Goal: Task Accomplishment & Management: Use online tool/utility

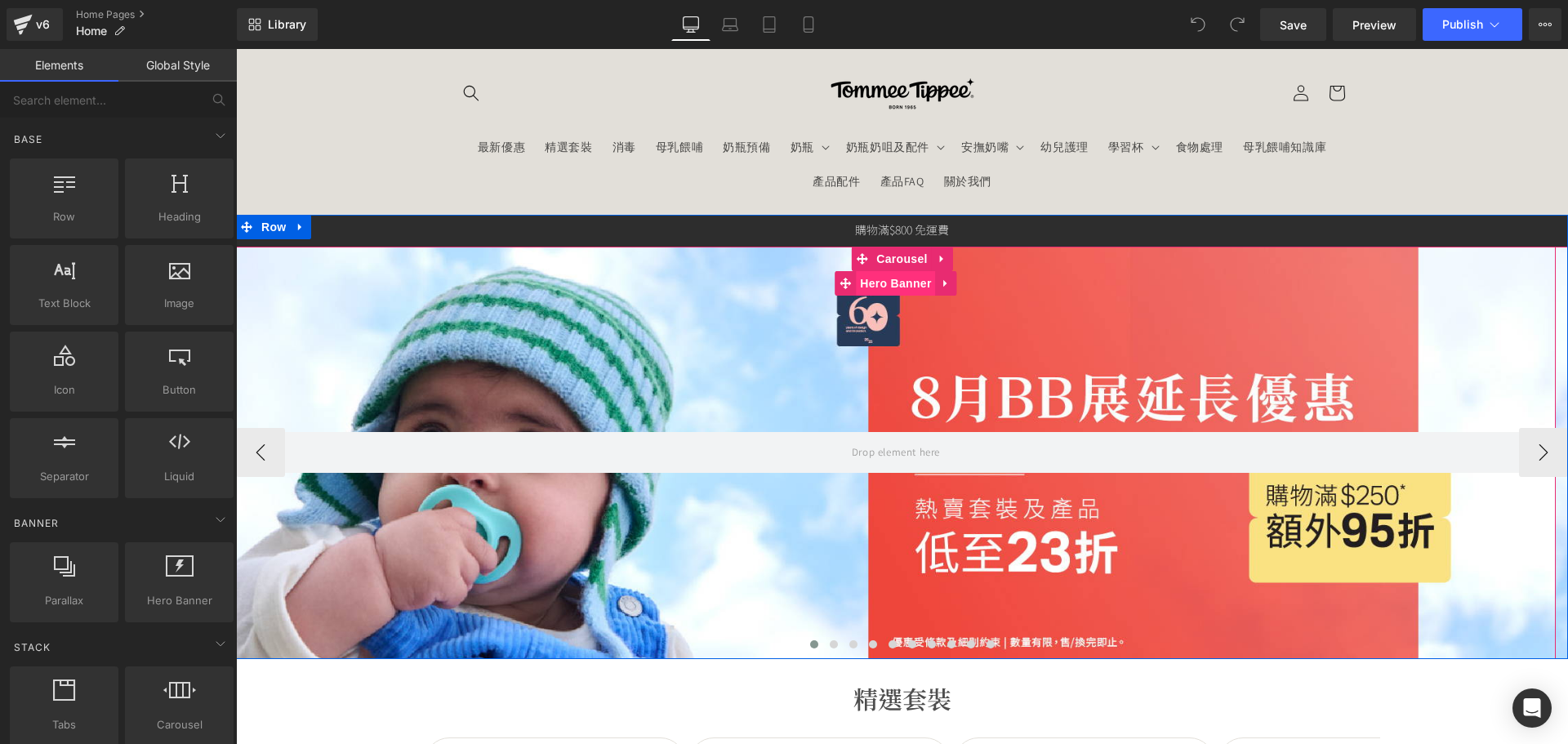
click at [748, 325] on div at bounding box center [896, 452] width 1320 height 412
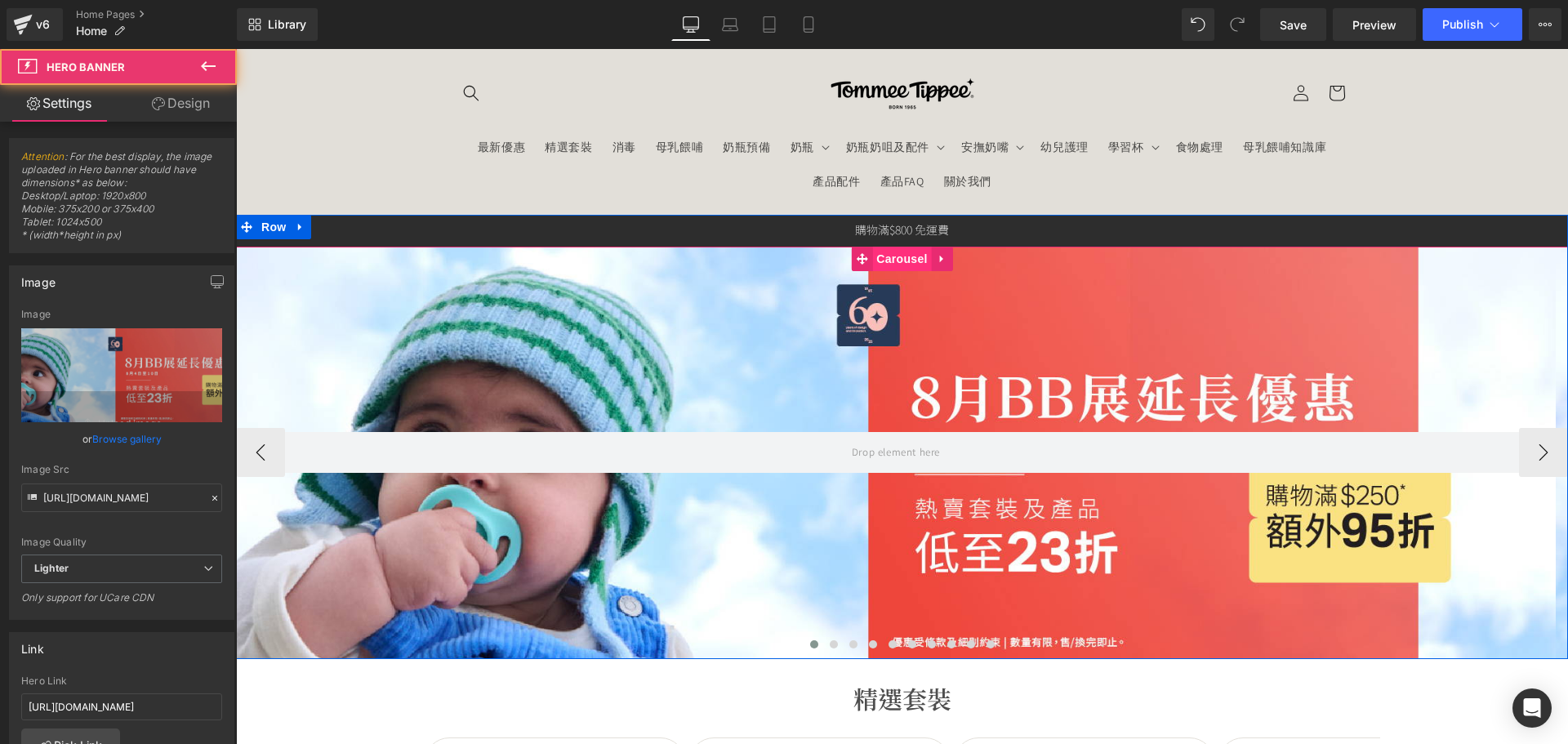
click at [889, 256] on span "Carousel" at bounding box center [901, 259] width 59 height 25
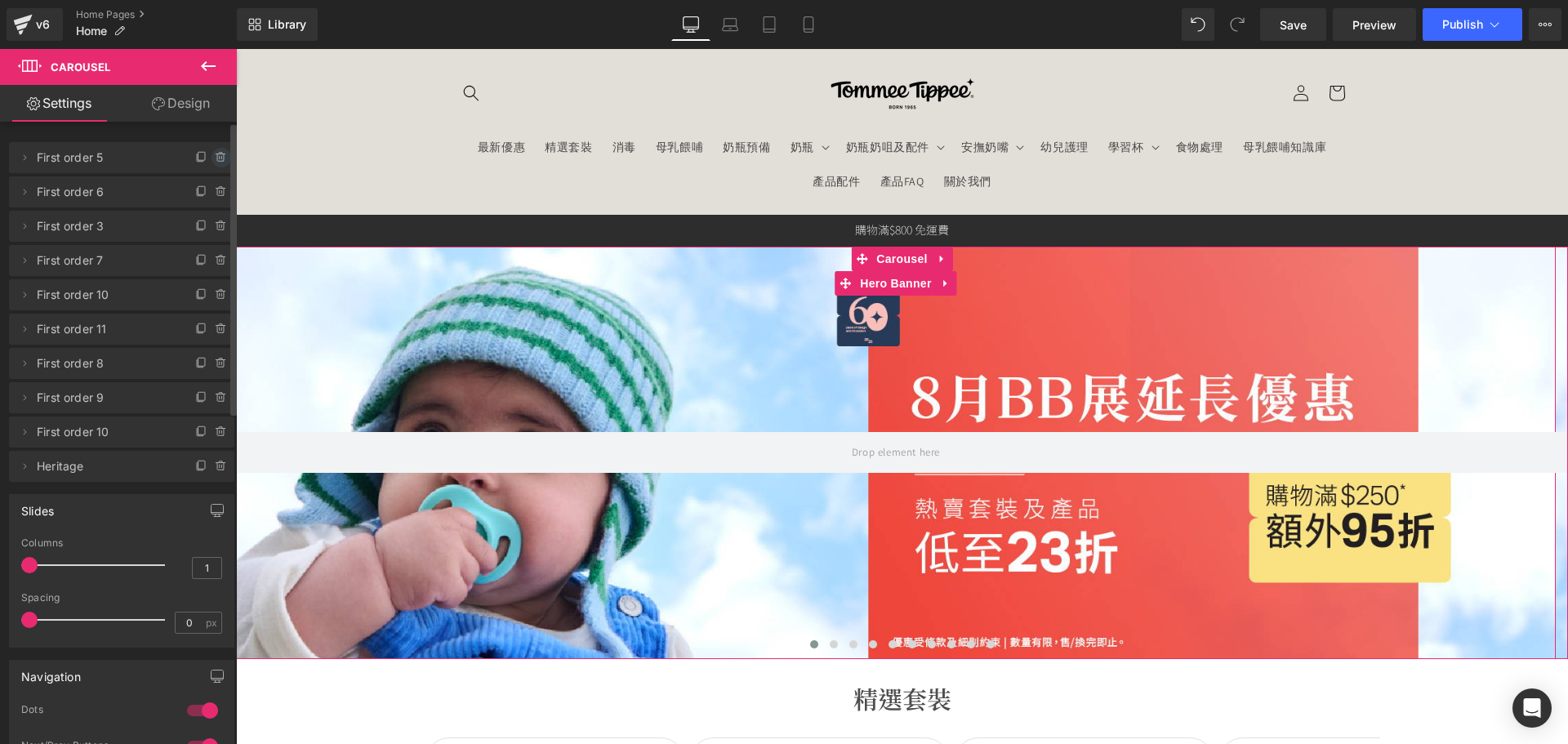
click at [211, 150] on span at bounding box center [221, 158] width 20 height 20
click at [211, 157] on button "Delete" at bounding box center [204, 158] width 51 height 22
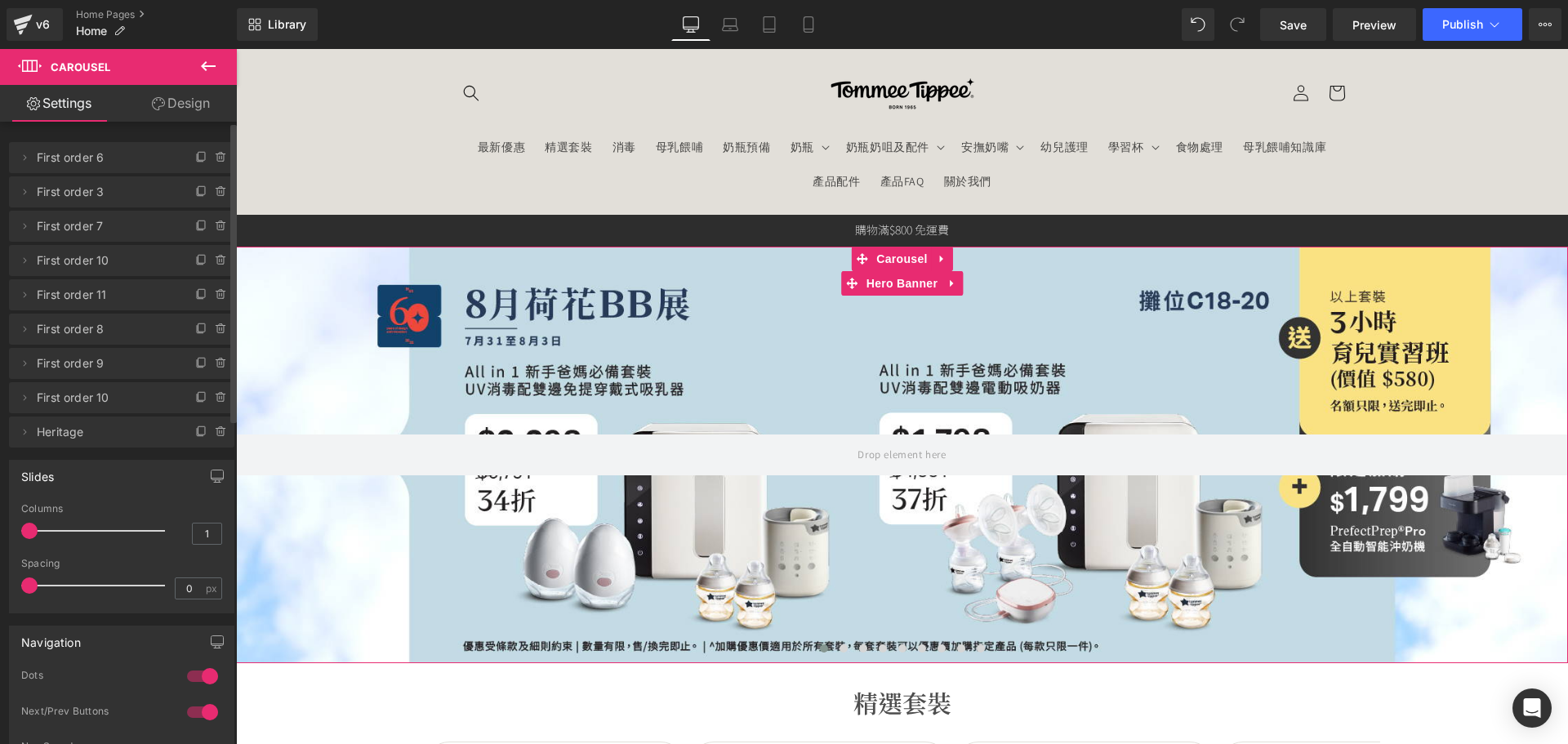
click at [215, 158] on icon at bounding box center [221, 158] width 13 height 13
click at [206, 158] on button "Delete" at bounding box center [204, 158] width 51 height 22
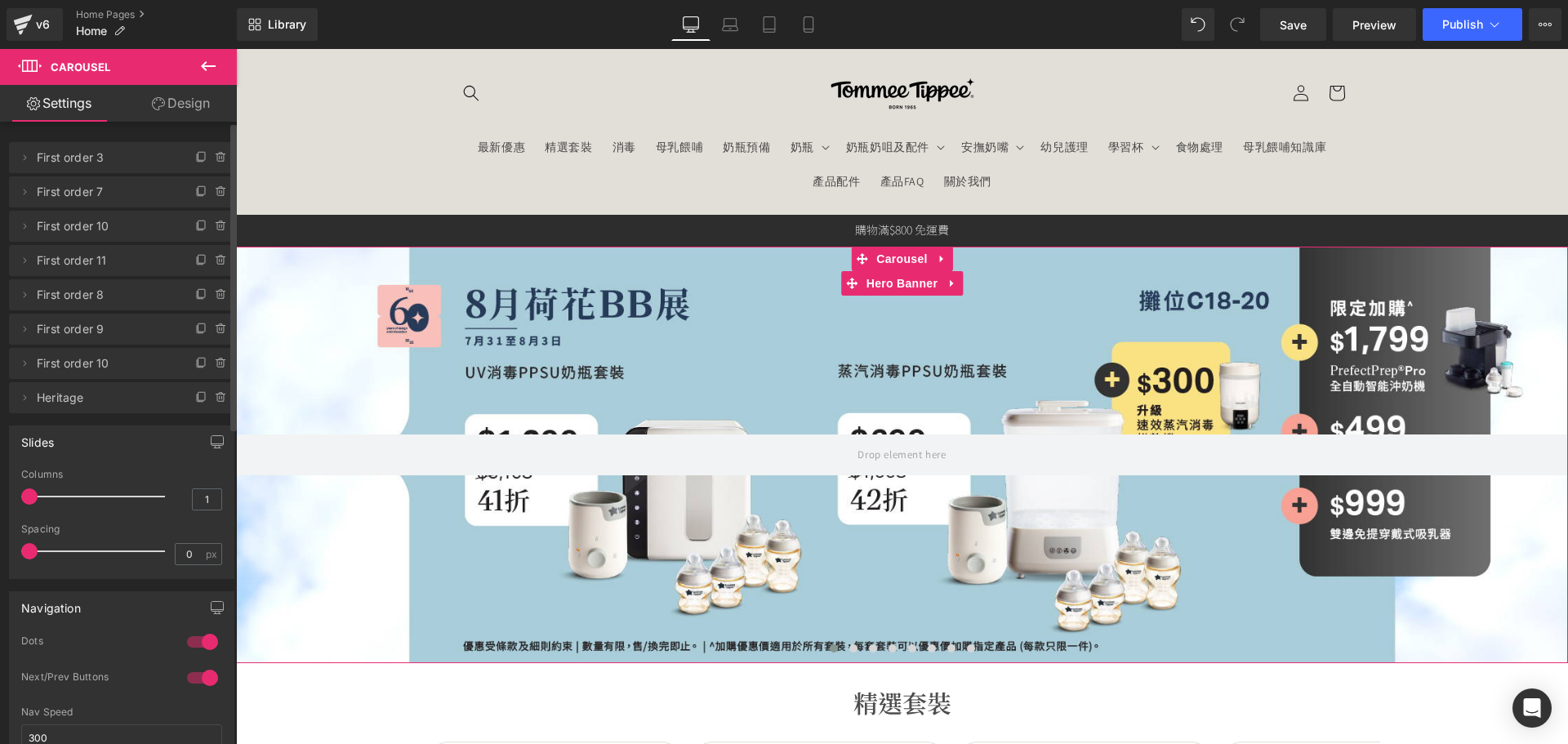
click at [215, 158] on icon at bounding box center [221, 158] width 13 height 13
click at [205, 156] on button "Delete" at bounding box center [204, 158] width 51 height 22
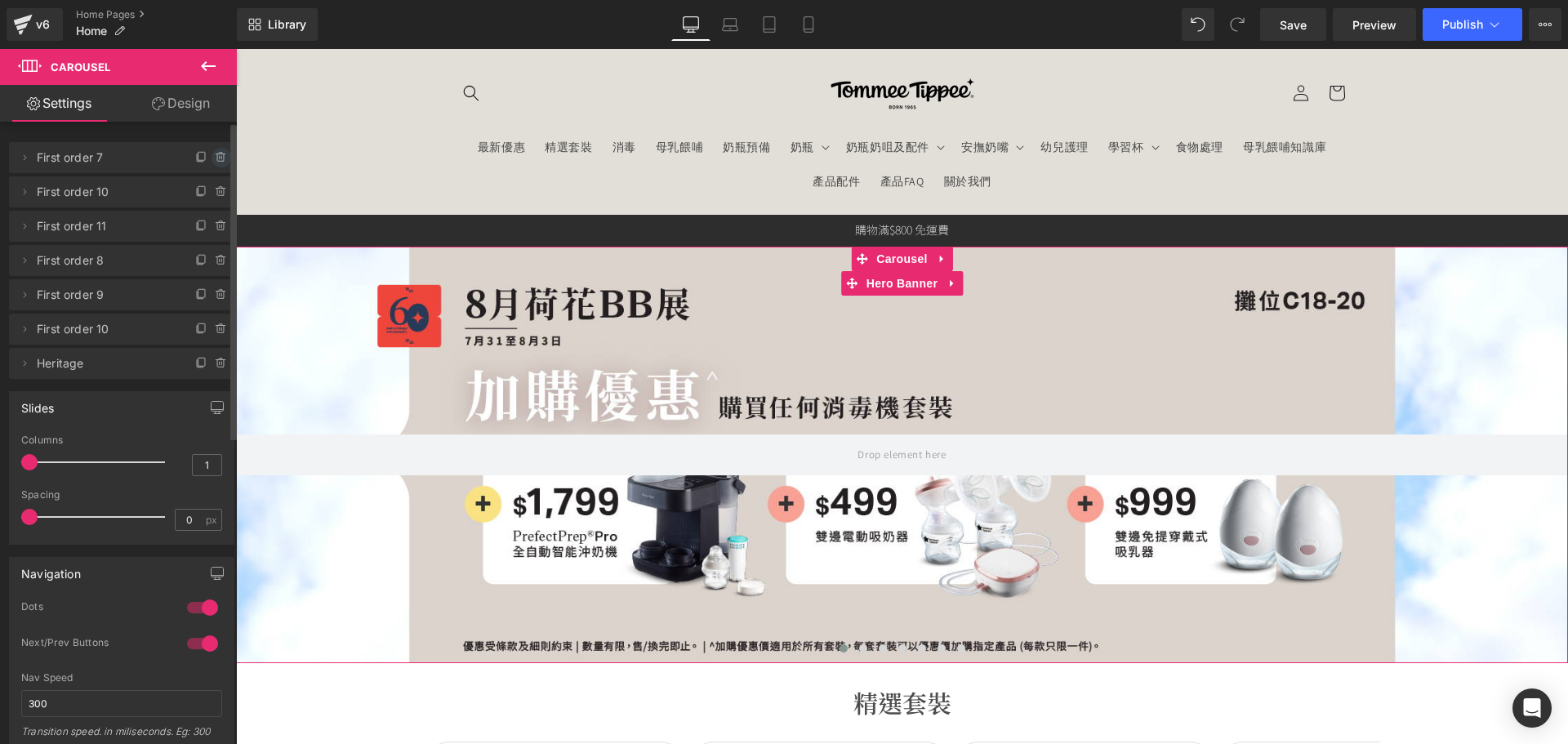
click at [215, 156] on icon at bounding box center [221, 158] width 13 height 13
click at [202, 158] on button "Delete" at bounding box center [204, 158] width 51 height 22
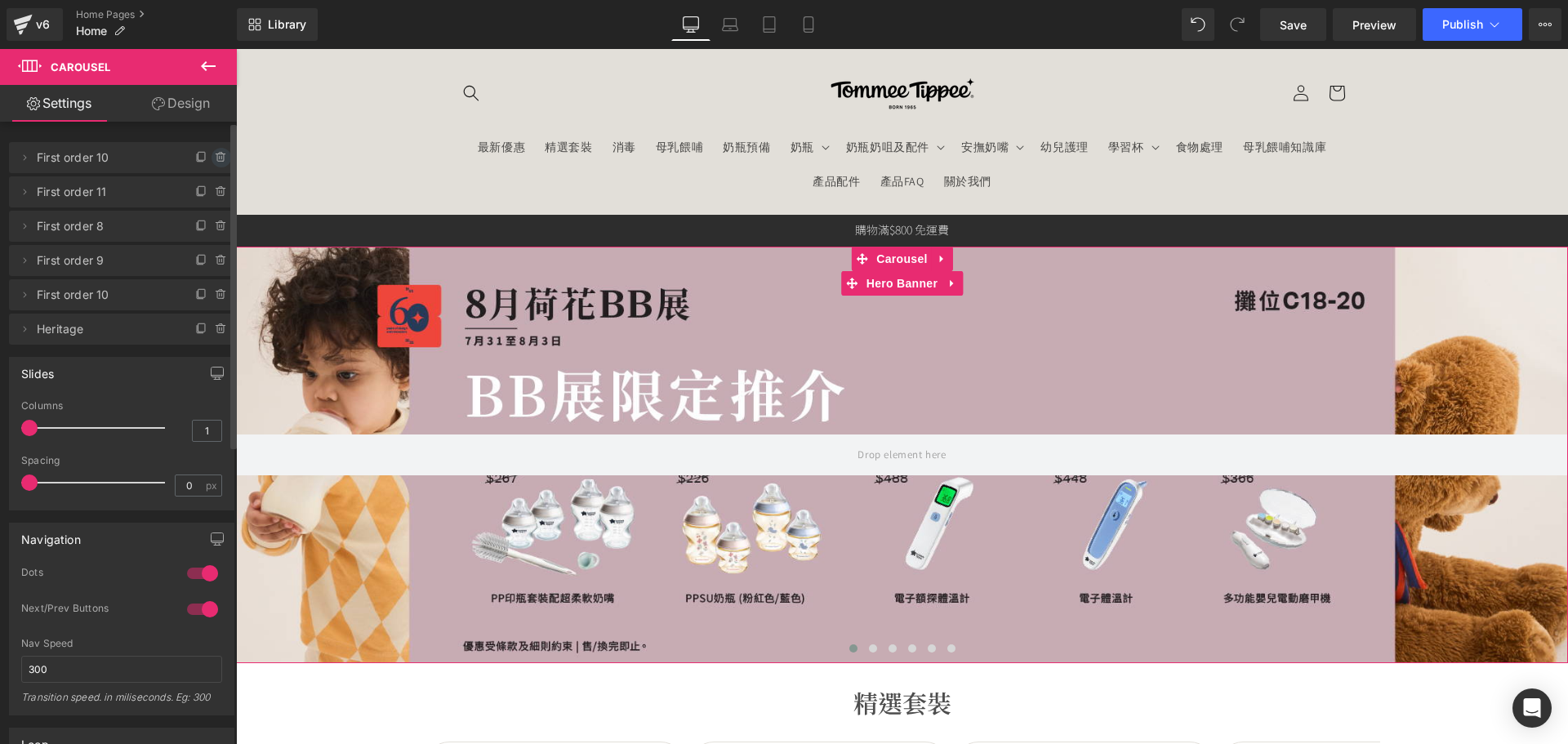
click at [220, 156] on icon at bounding box center [220, 158] width 0 height 3
click at [203, 158] on button "Delete" at bounding box center [204, 158] width 51 height 22
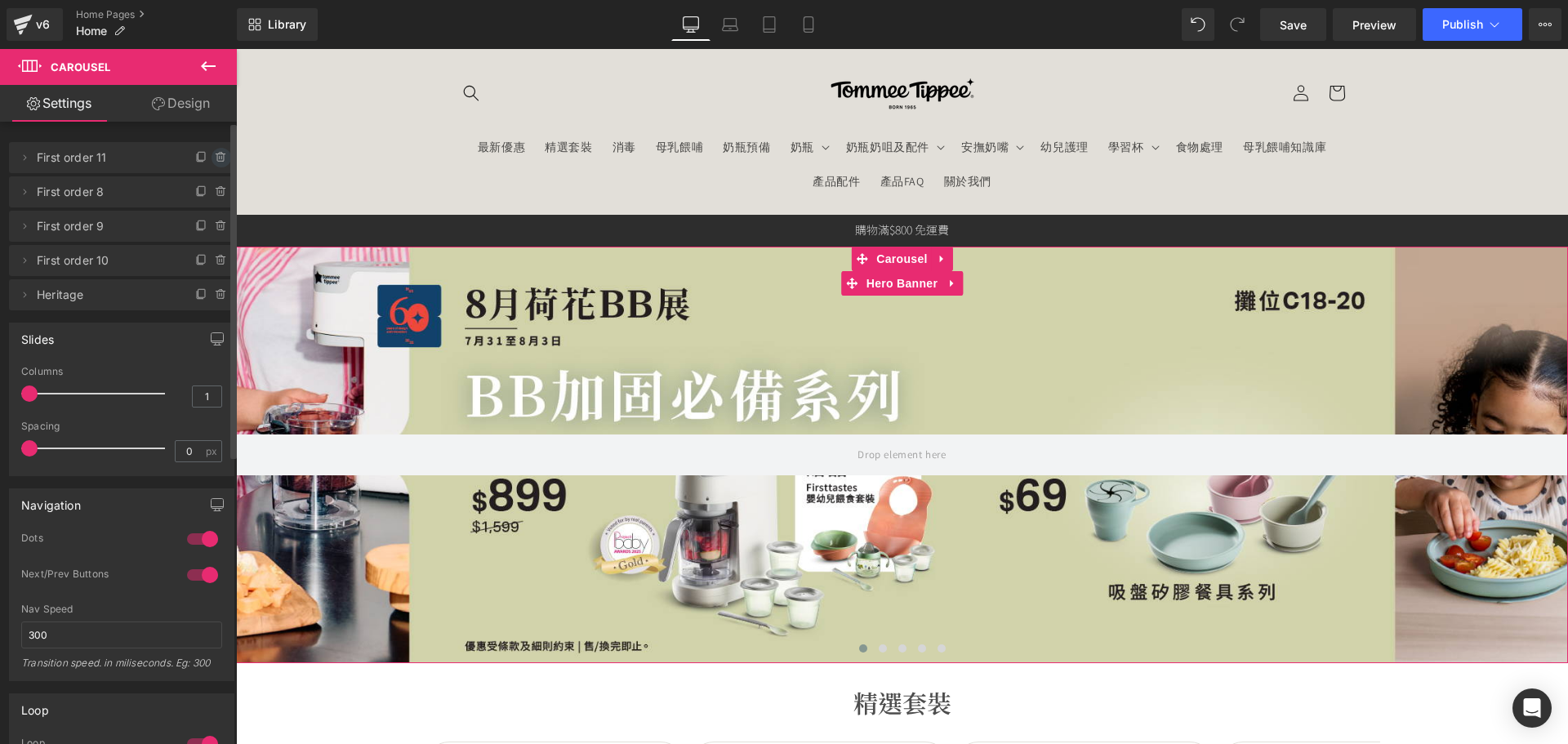
click at [217, 156] on icon at bounding box center [221, 158] width 7 height 7
click at [181, 153] on button "Delete" at bounding box center [204, 158] width 51 height 22
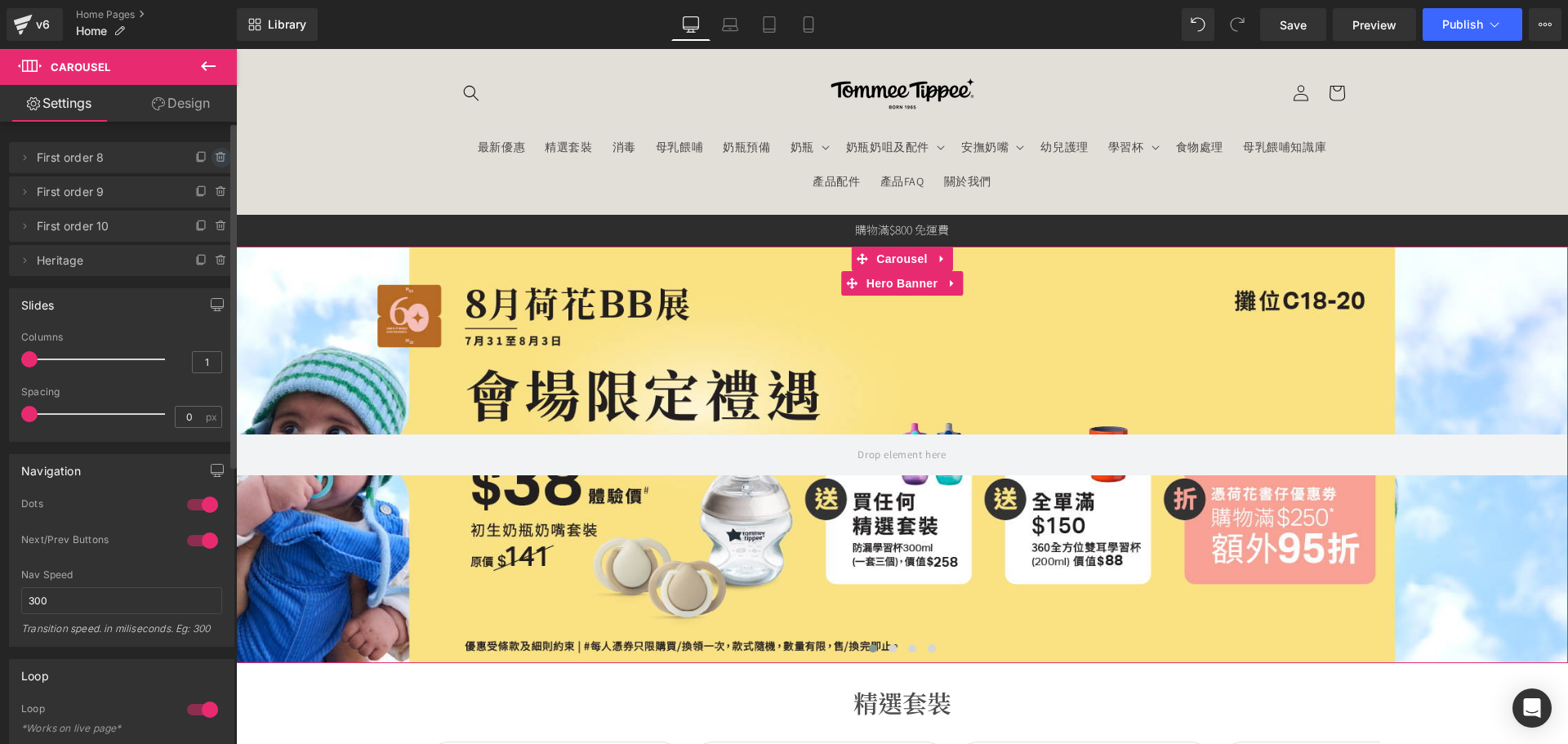
click at [215, 155] on icon at bounding box center [221, 158] width 13 height 13
click at [206, 158] on button "Delete" at bounding box center [204, 158] width 51 height 22
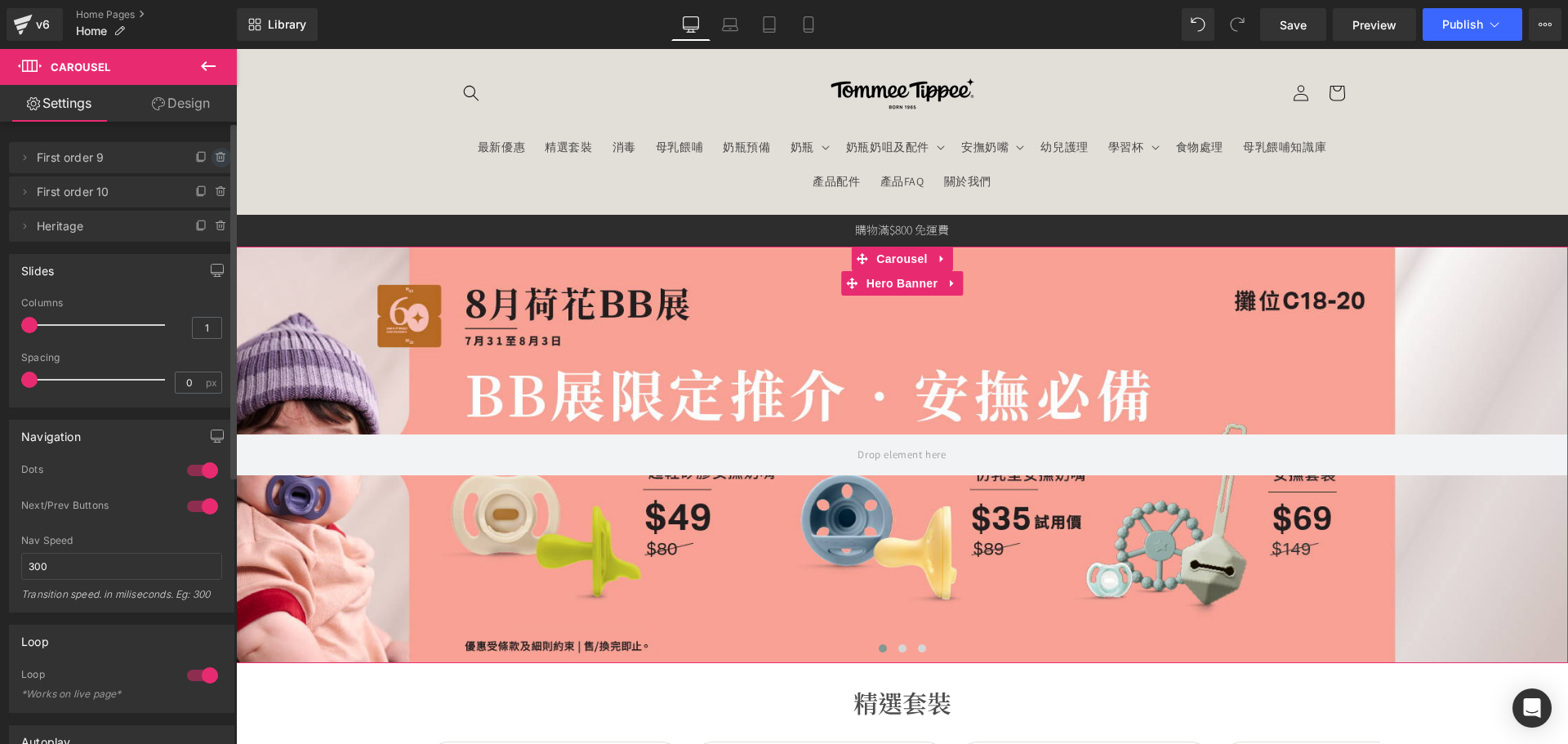
click at [215, 159] on icon at bounding box center [221, 158] width 13 height 13
click at [209, 159] on button "Delete" at bounding box center [204, 158] width 51 height 22
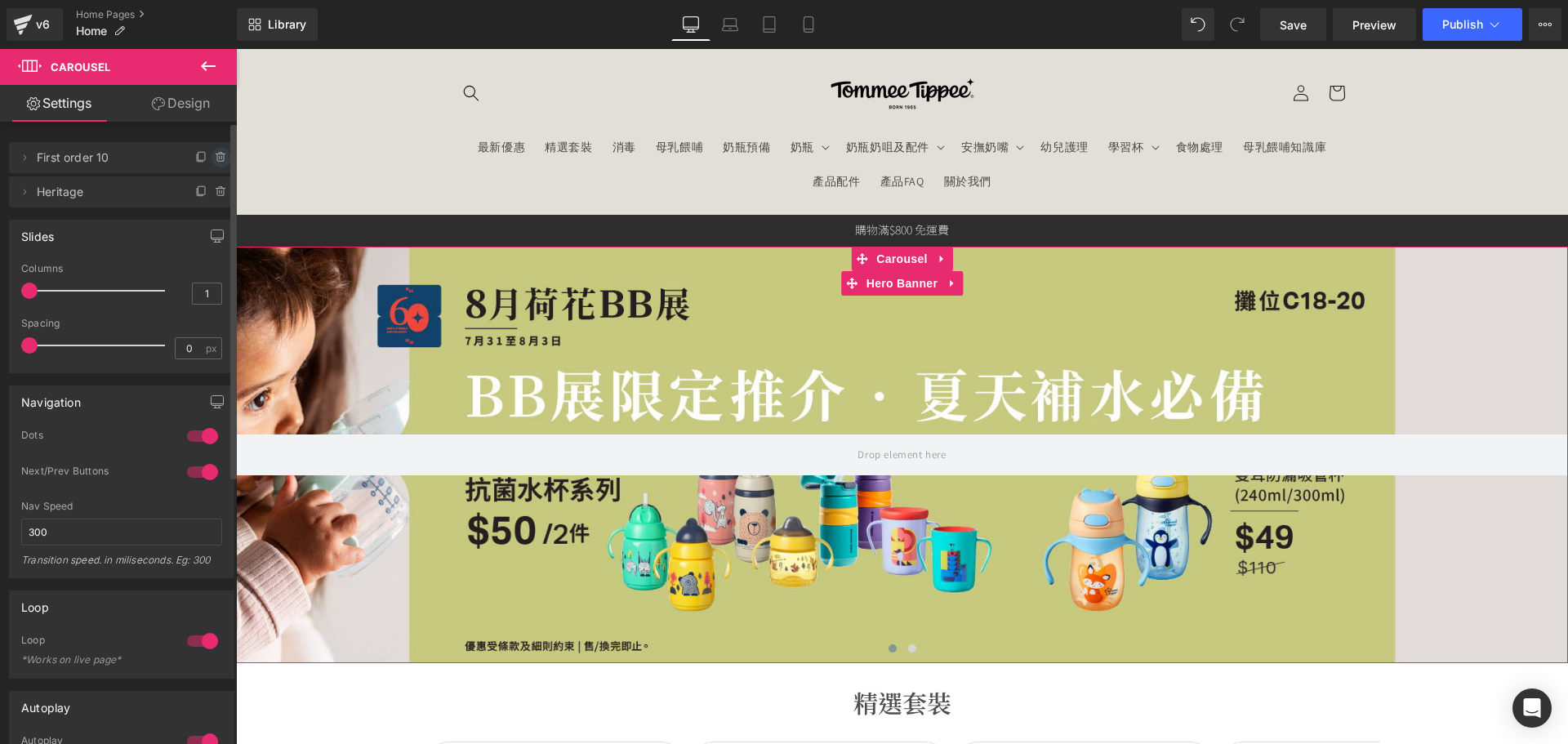
click at [215, 159] on icon at bounding box center [221, 158] width 13 height 13
click at [198, 159] on button "Delete" at bounding box center [204, 158] width 51 height 22
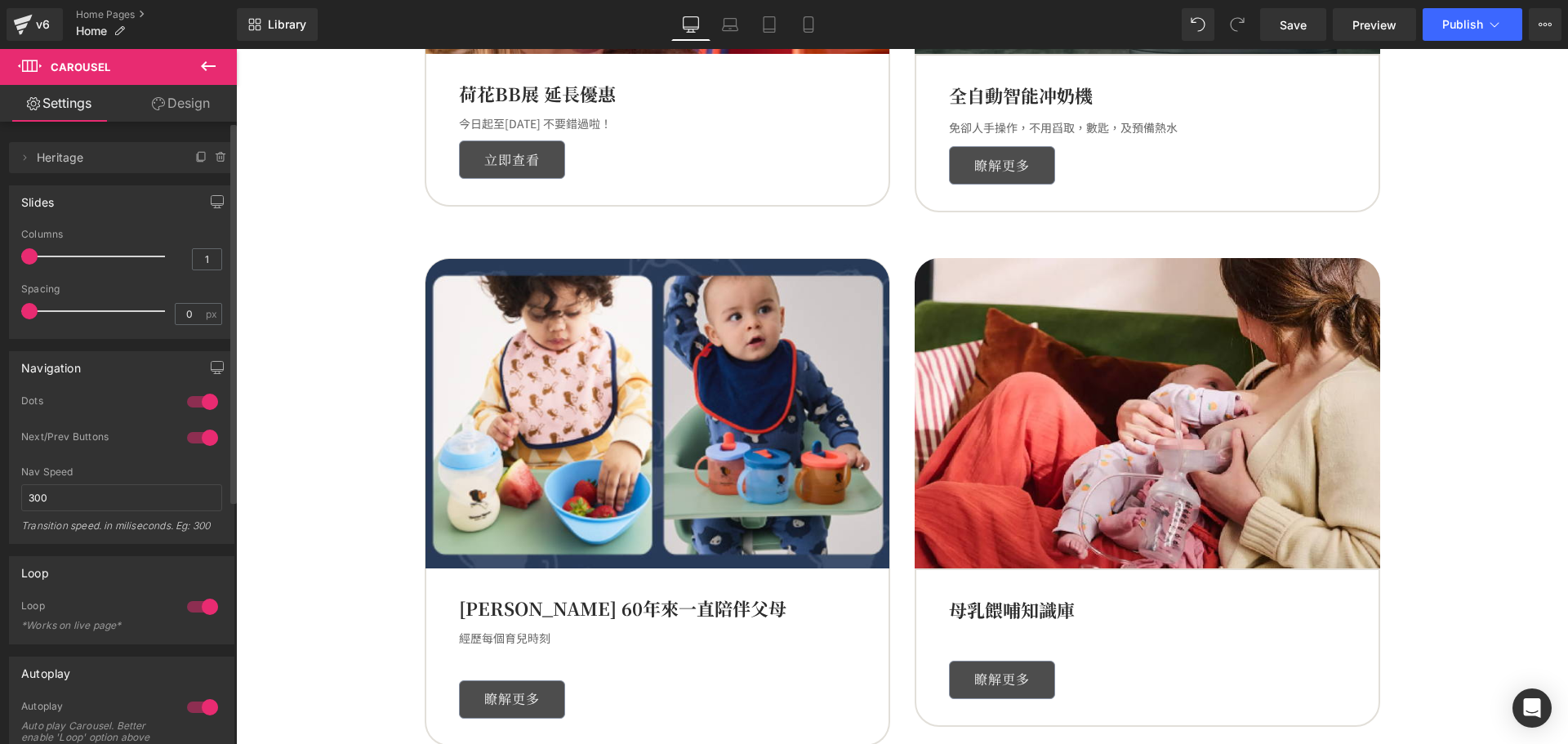
scroll to position [1389, 0]
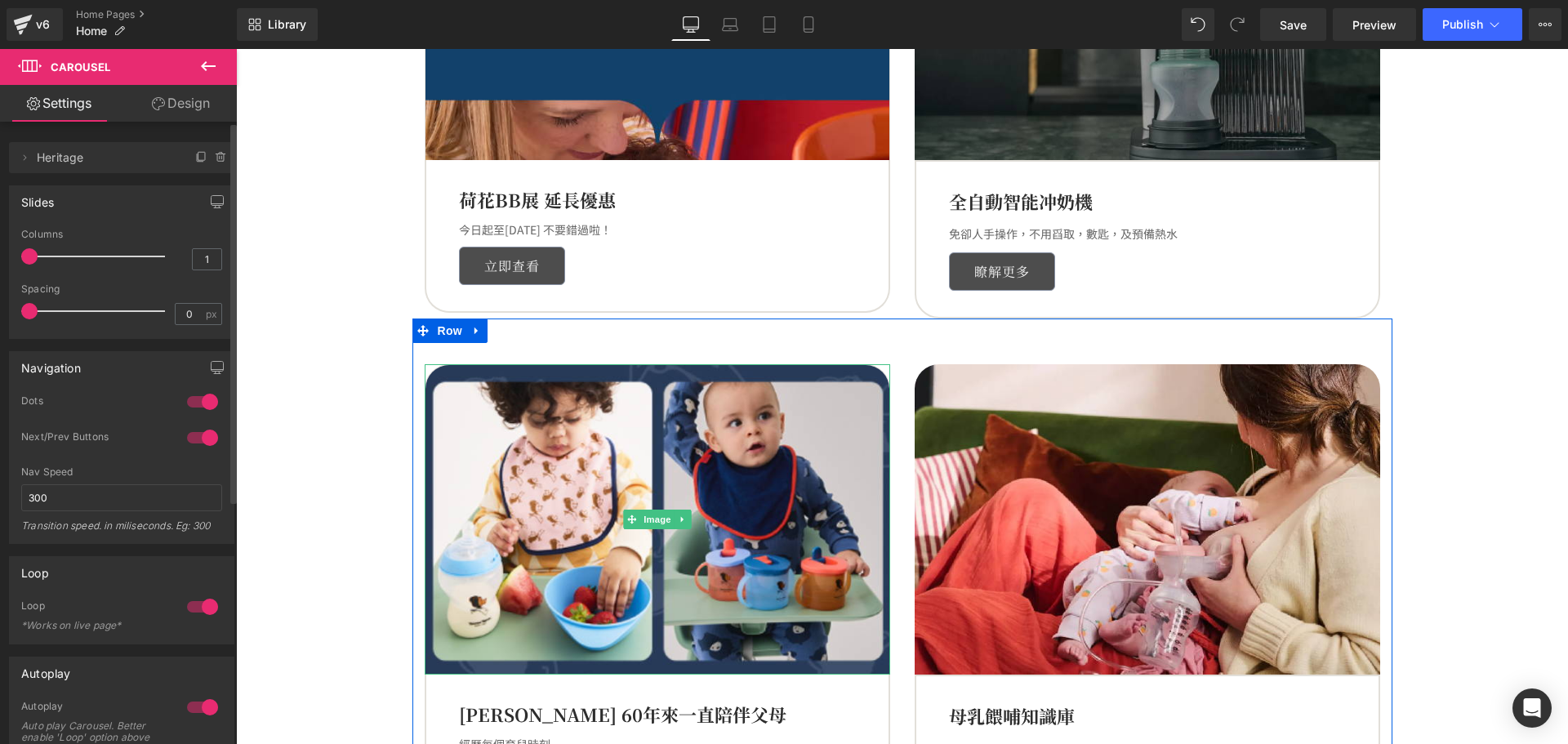
click at [674, 518] on link at bounding box center [682, 520] width 17 height 20
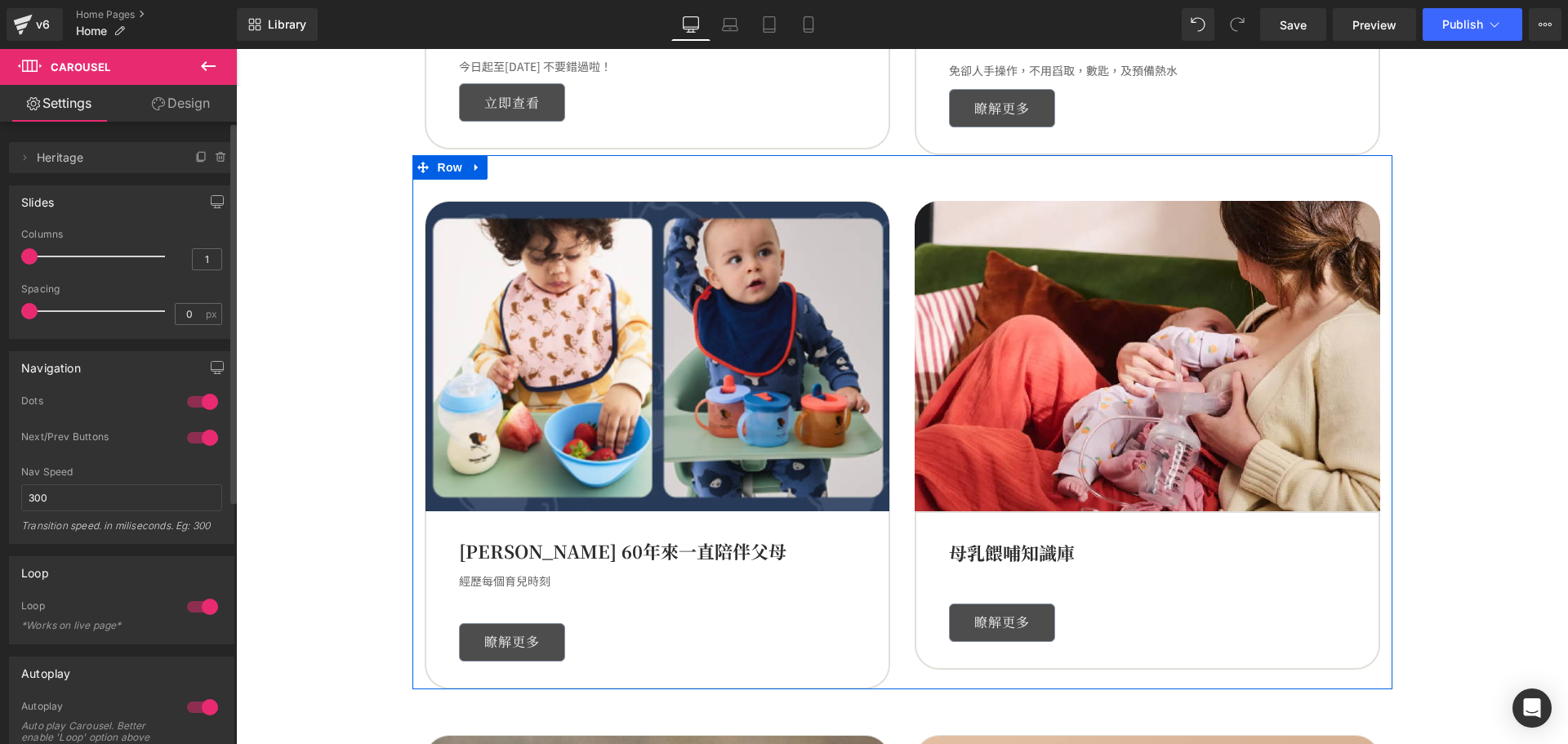
click at [480, 172] on div "Image Tommee Tippee 60年來一直陪伴父母 Text Block 經歷每個育兒時刻 Text Block Text Block 瞭解更多 B…" at bounding box center [902, 422] width 980 height 534
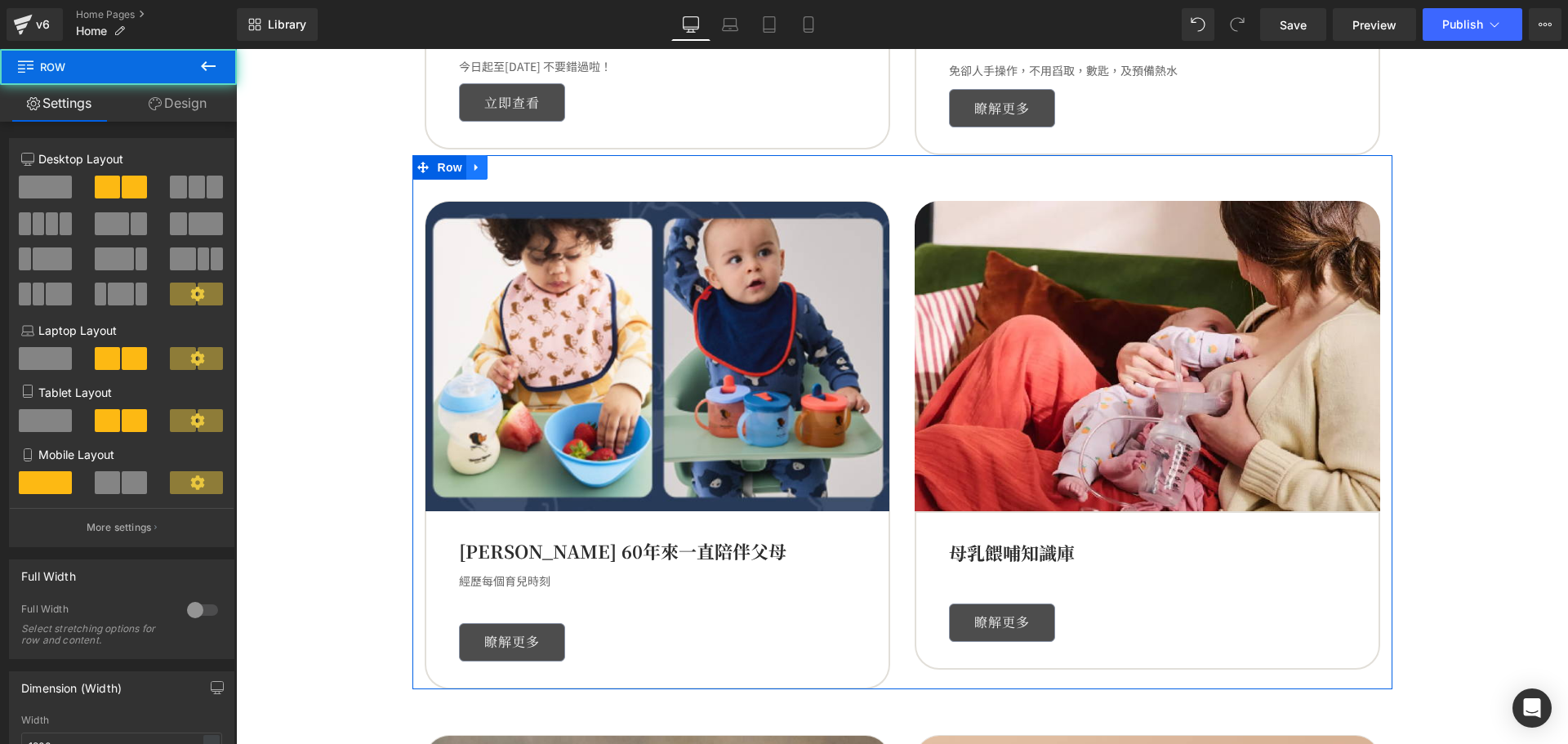
click at [471, 168] on icon at bounding box center [477, 167] width 12 height 12
click at [475, 170] on link at bounding box center [477, 168] width 22 height 25
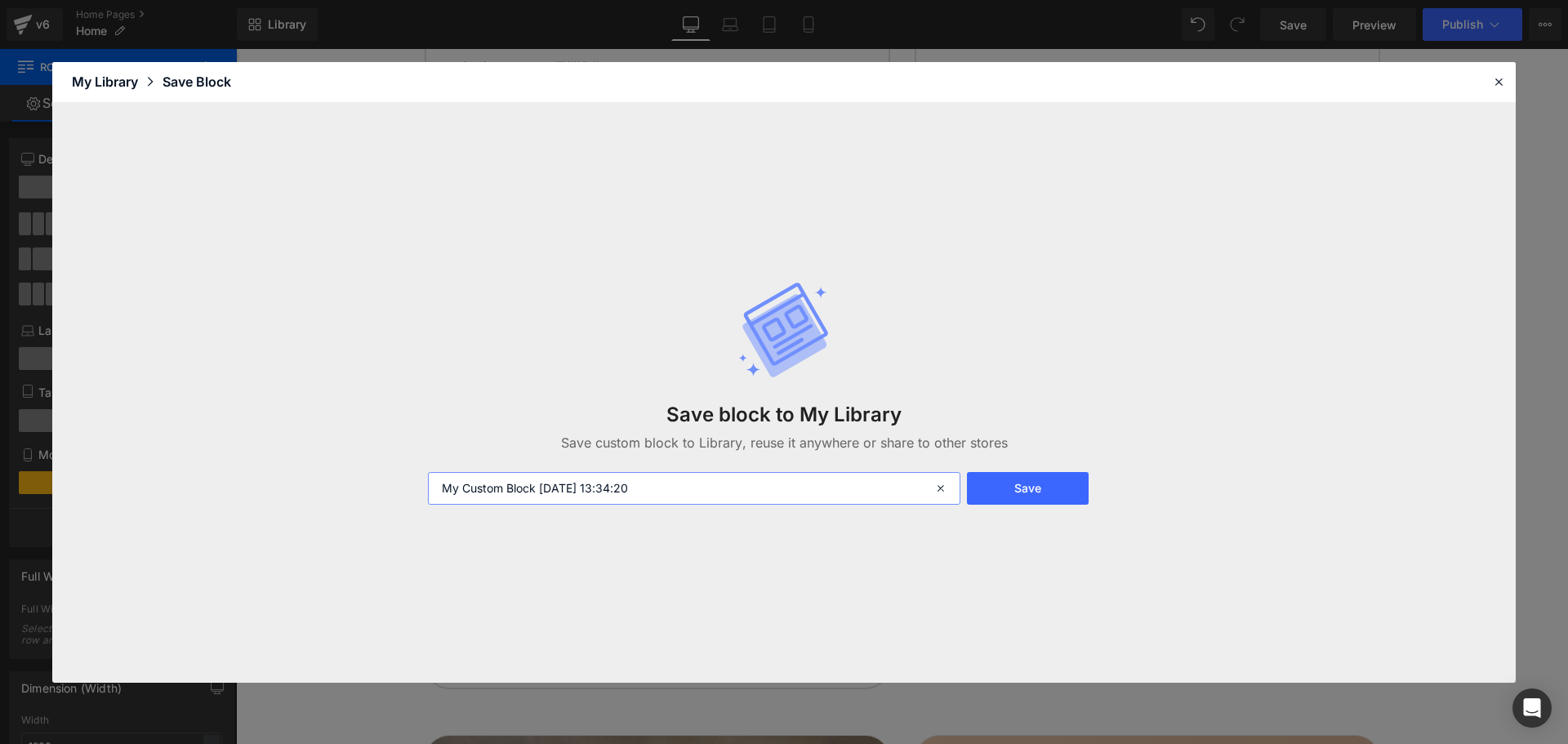
drag, startPoint x: 438, startPoint y: 465, endPoint x: 345, endPoint y: 449, distance: 94.4
click at [345, 449] on div "Save block to My Library Save custom block to Library, reuse it anywhere or sha…" at bounding box center [784, 392] width 1464 height 580
type input "homepage banner"
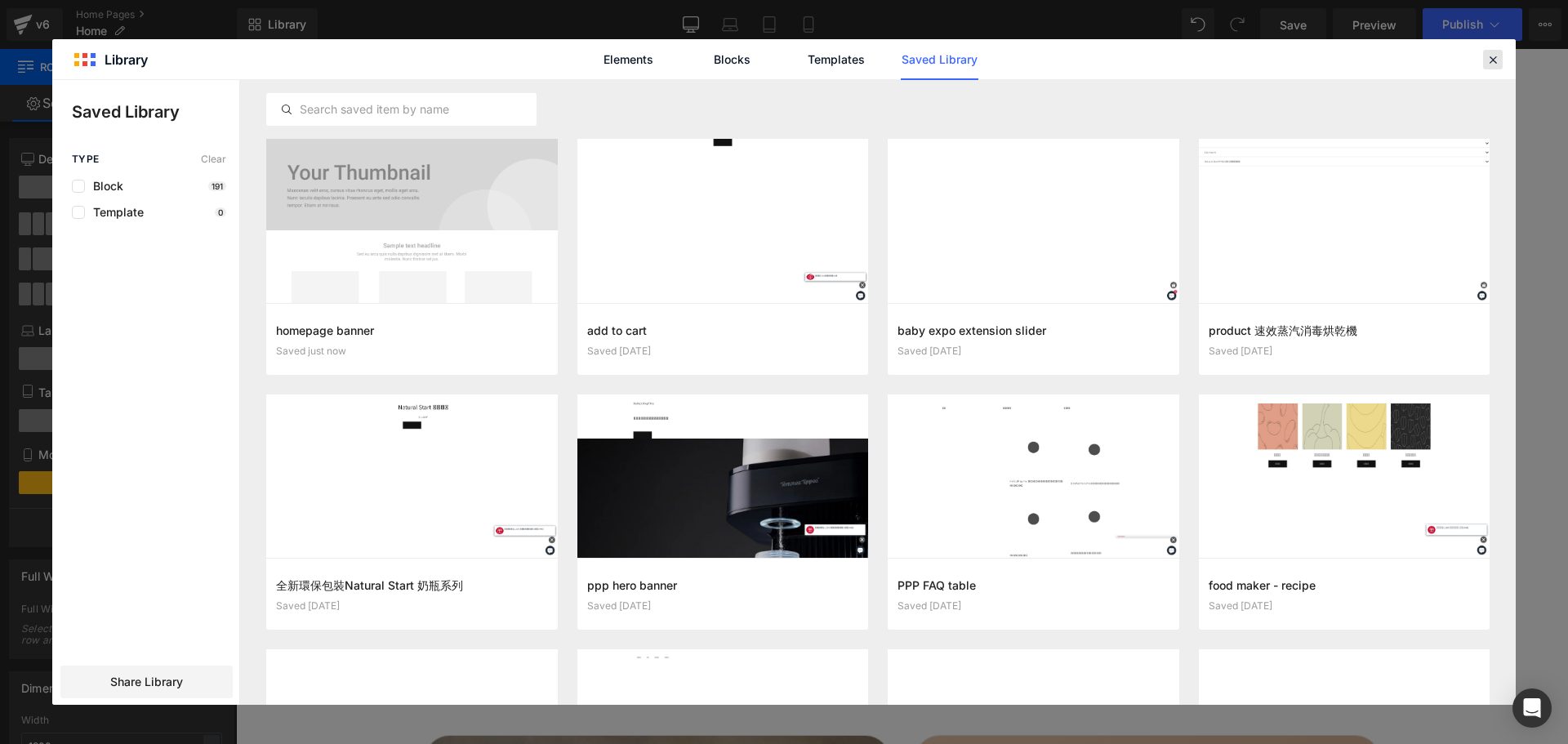
drag, startPoint x: 1483, startPoint y: 50, endPoint x: 1491, endPoint y: 63, distance: 15.3
click at [1485, 54] on header "Library Elements Blocks Templates Saved Library" at bounding box center [784, 59] width 1464 height 41
click at [1493, 63] on icon at bounding box center [1493, 60] width 15 height 15
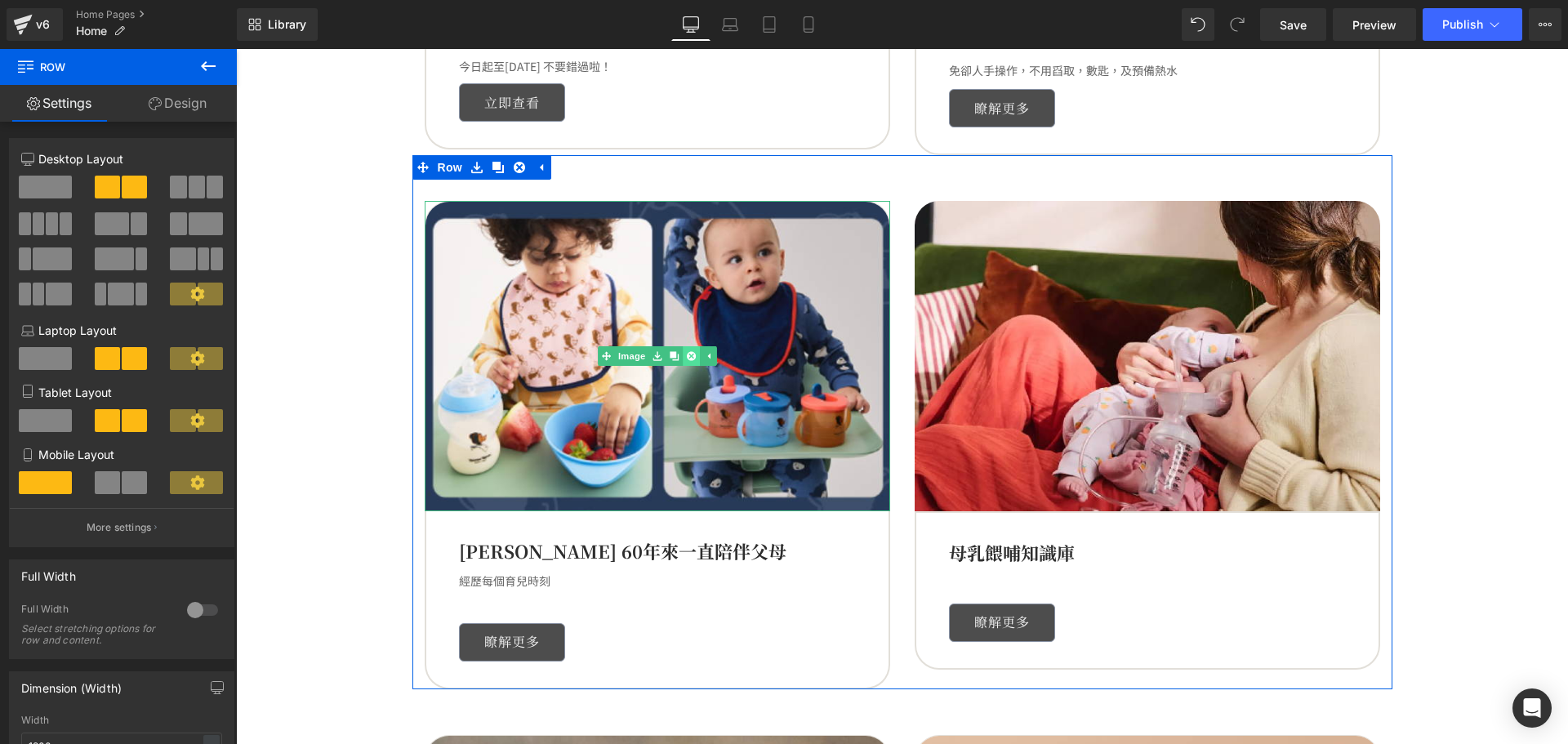
click at [692, 357] on ul "Image" at bounding box center [658, 357] width 119 height 20
click at [683, 357] on link at bounding box center [692, 357] width 17 height 20
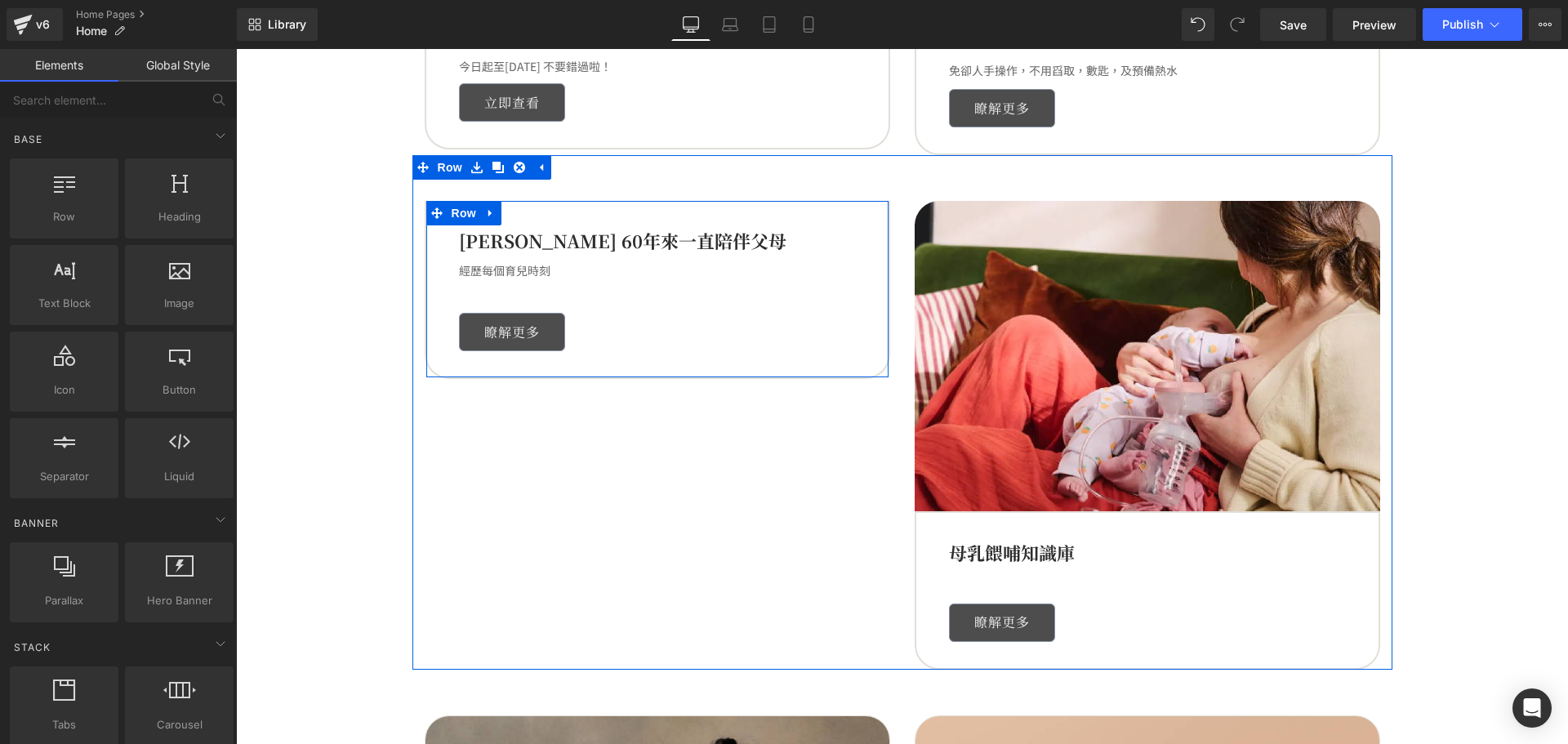
scroll to position [1494, 0]
click at [485, 220] on link at bounding box center [491, 213] width 22 height 25
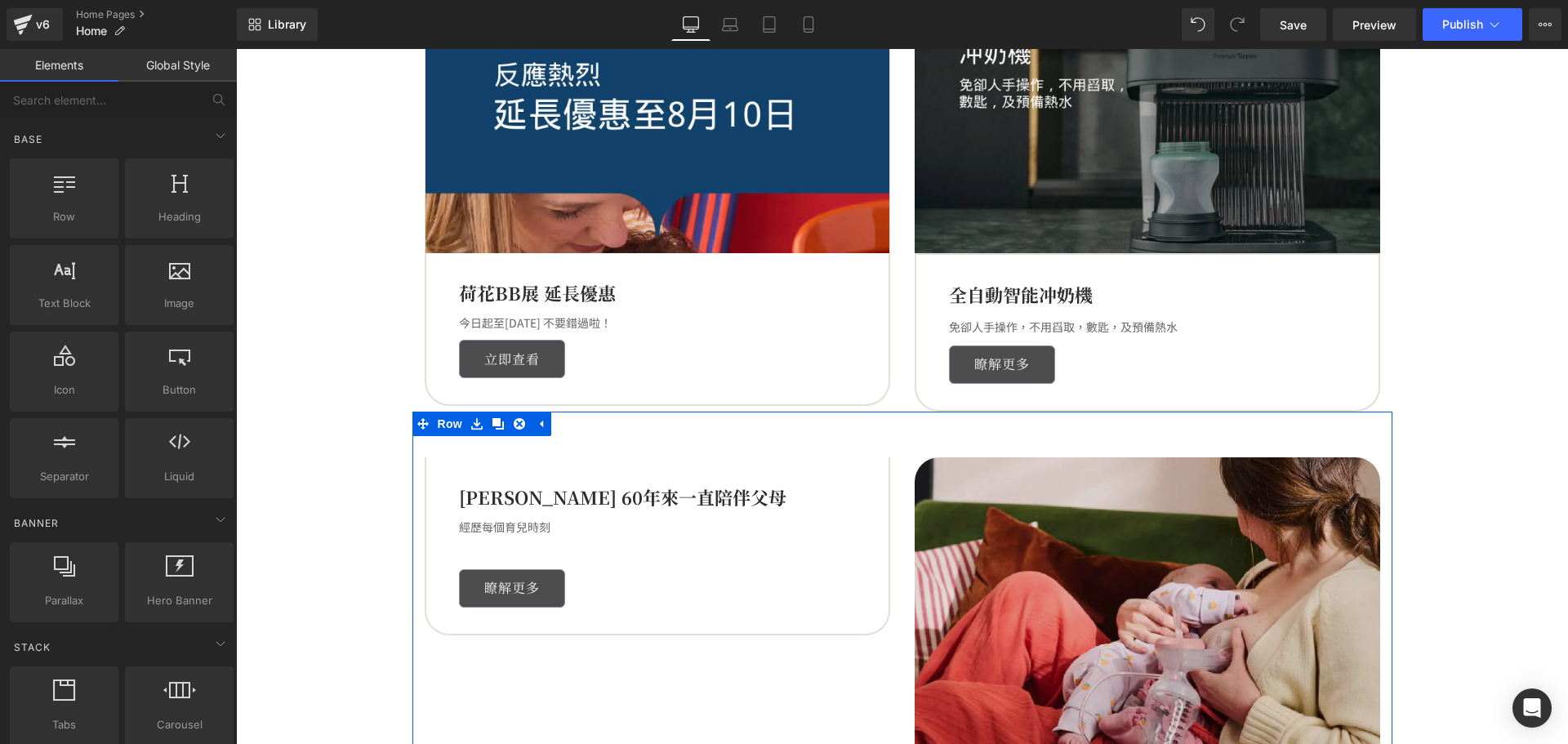
scroll to position [1004, 0]
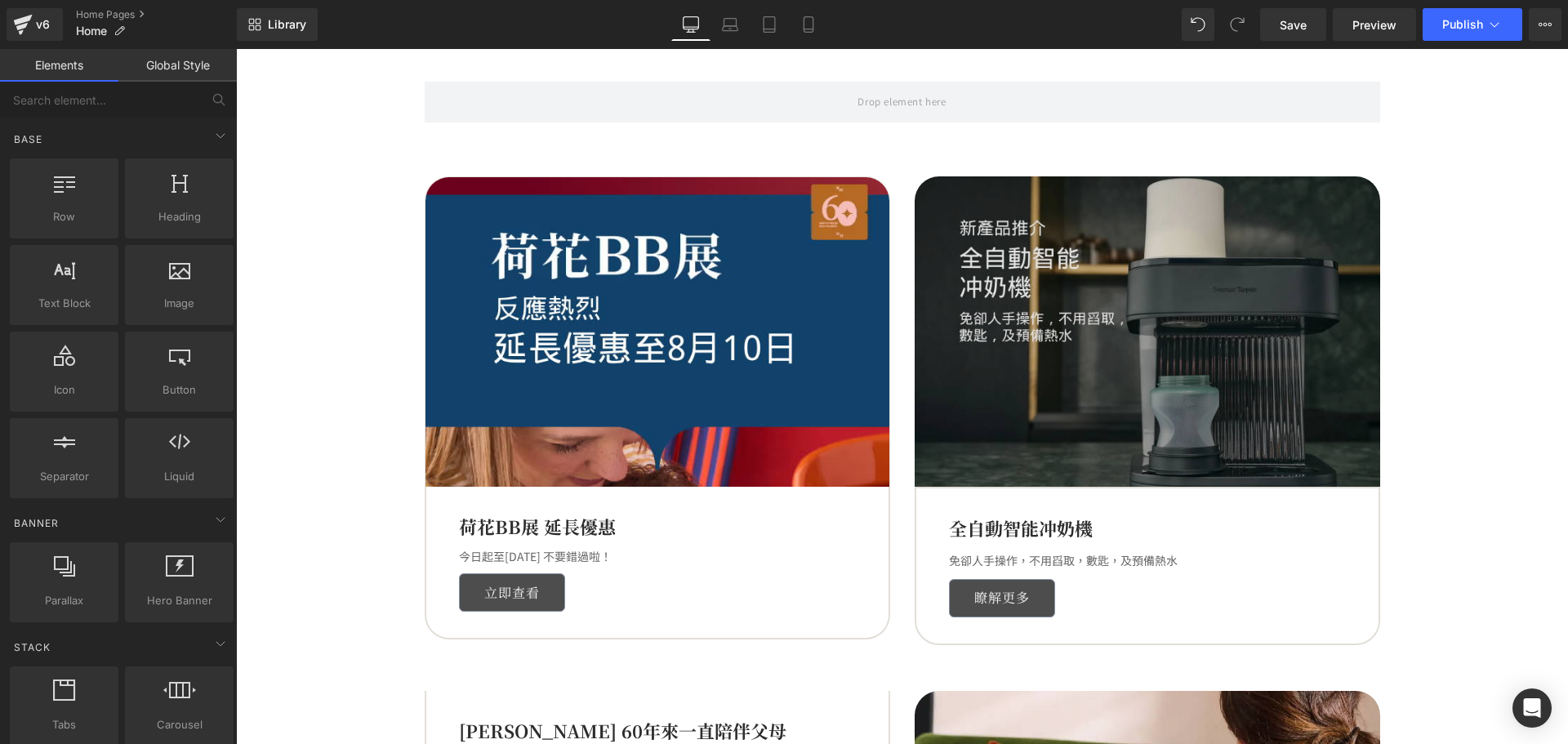
click at [1044, 267] on img at bounding box center [1147, 332] width 465 height 310
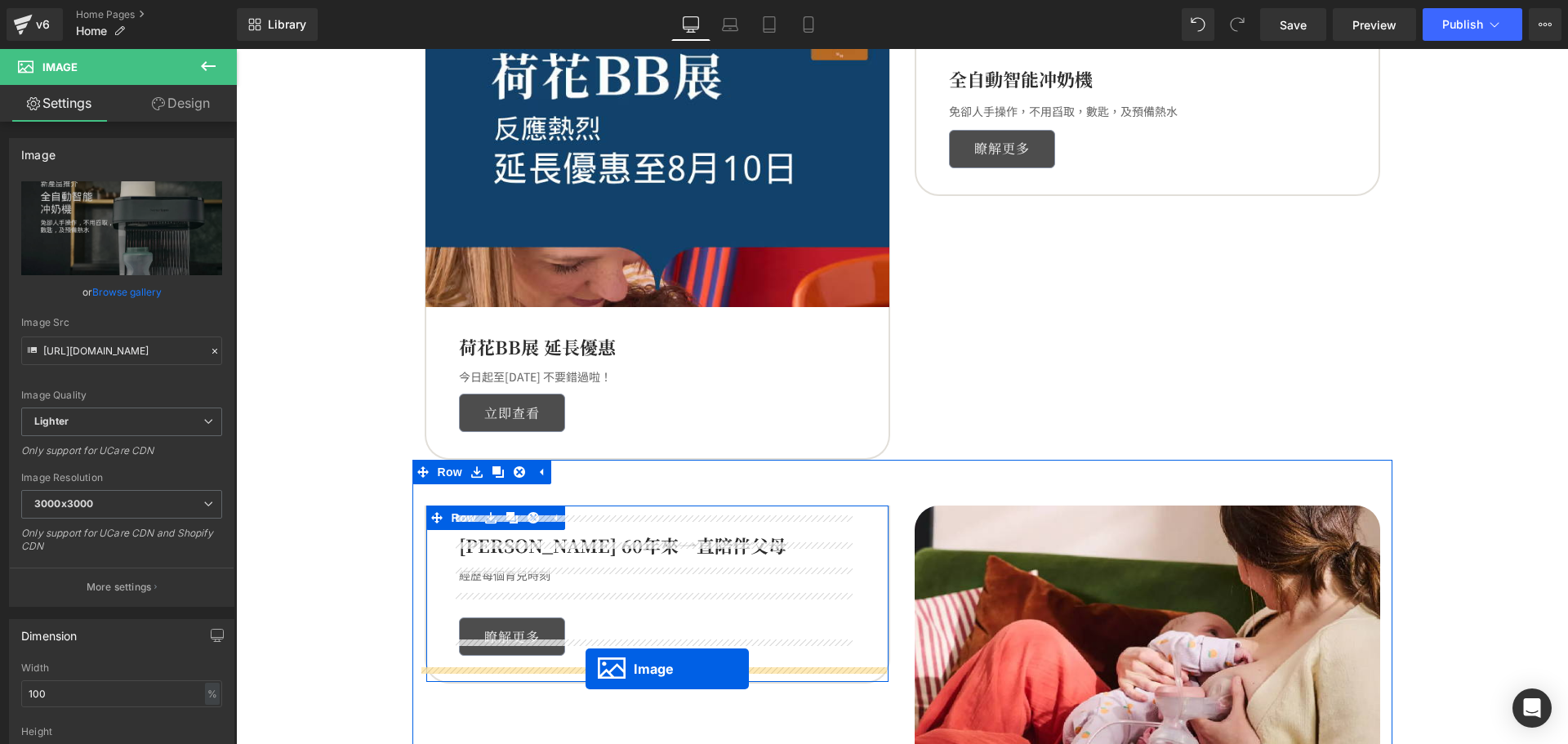
scroll to position [1199, 0]
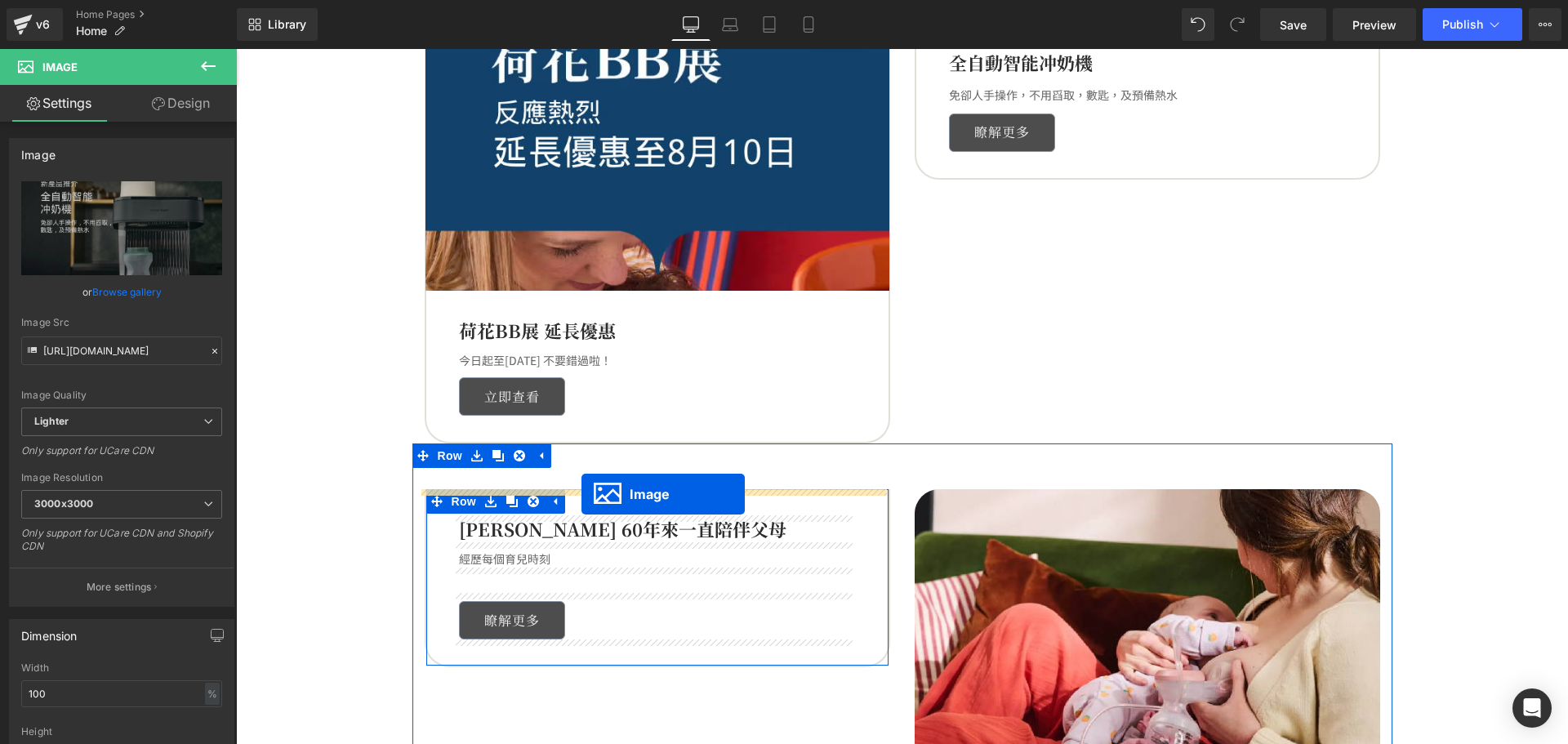
drag, startPoint x: 1118, startPoint y: 333, endPoint x: 581, endPoint y: 494, distance: 560.6
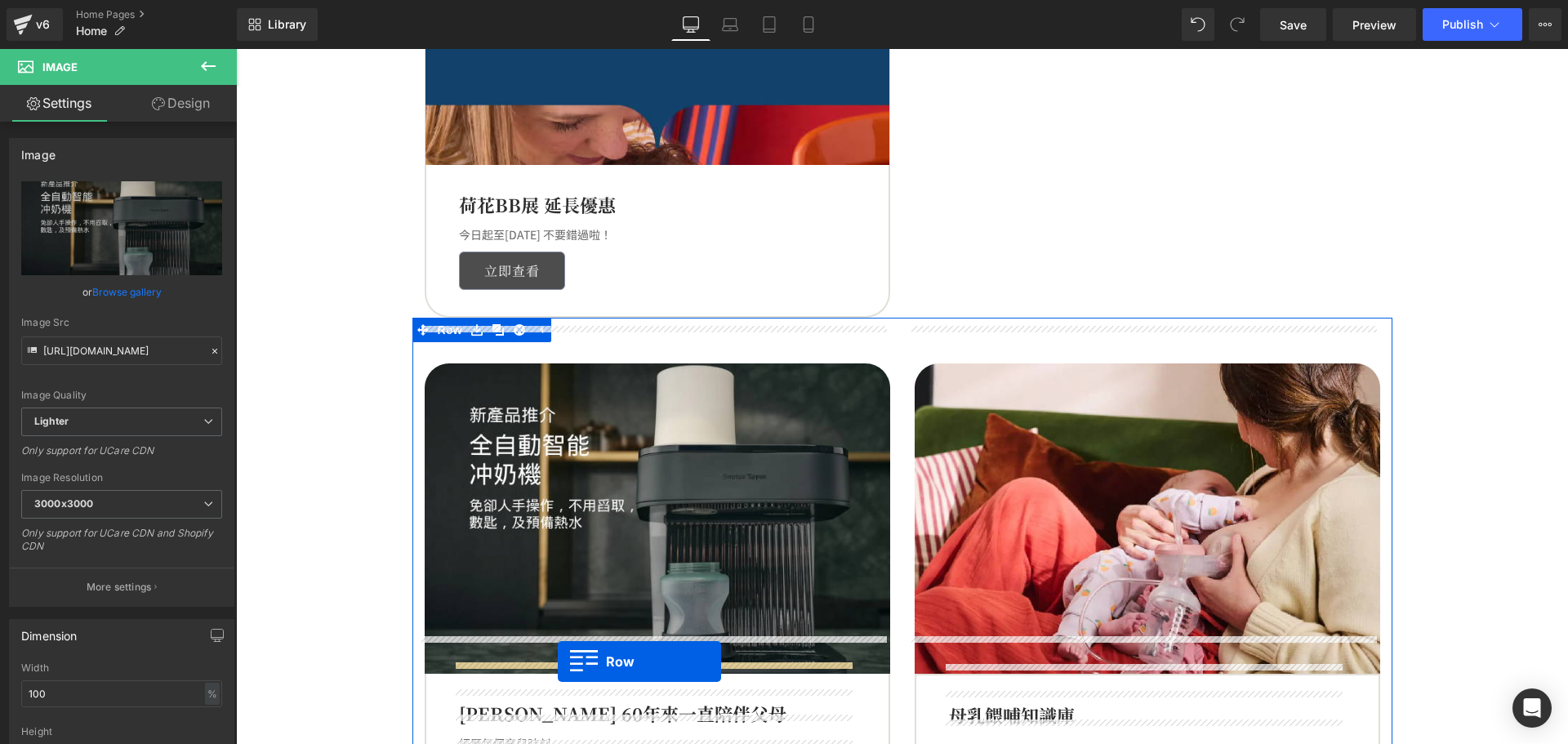
scroll to position [1363, 0]
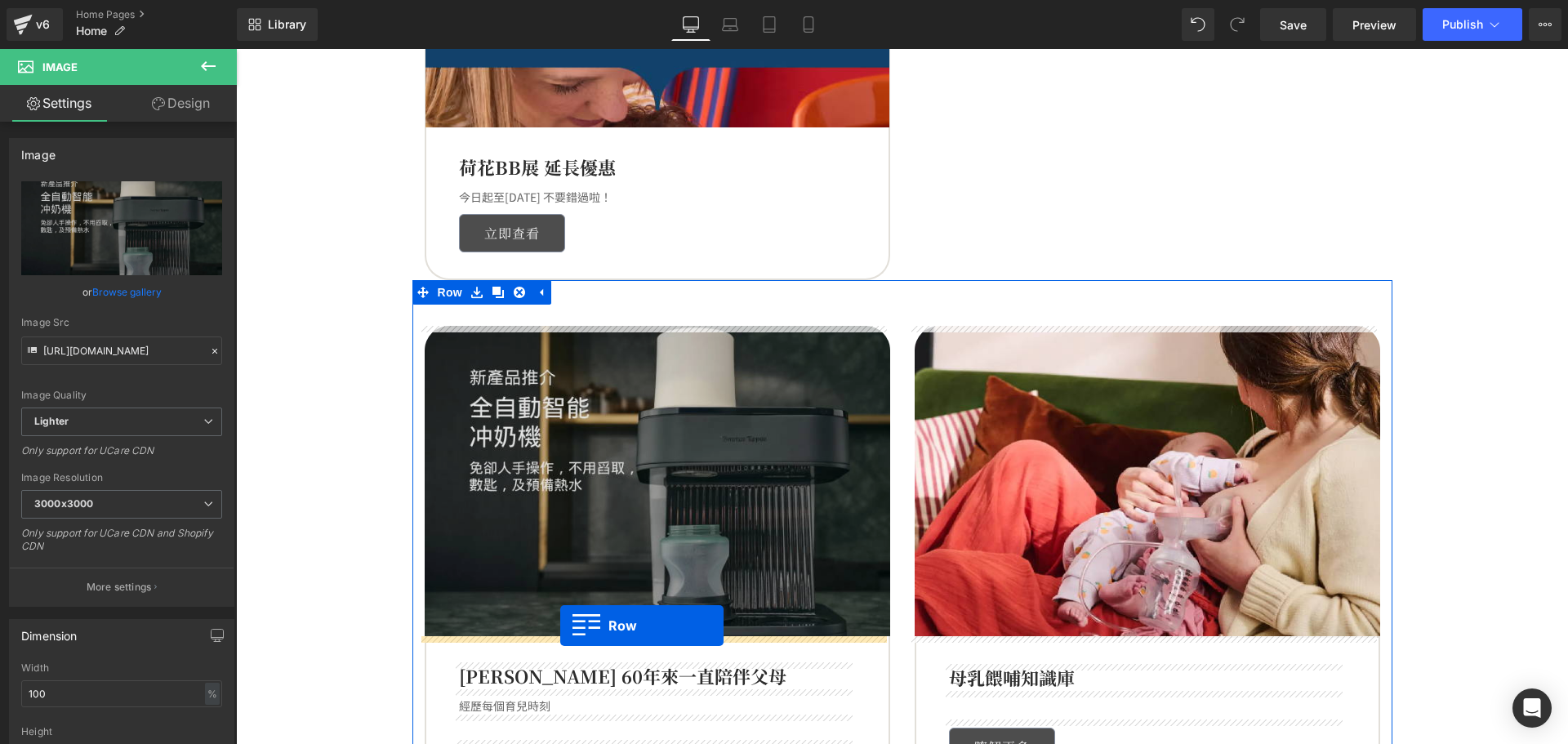
drag, startPoint x: 915, startPoint y: 238, endPoint x: 561, endPoint y: 626, distance: 525.2
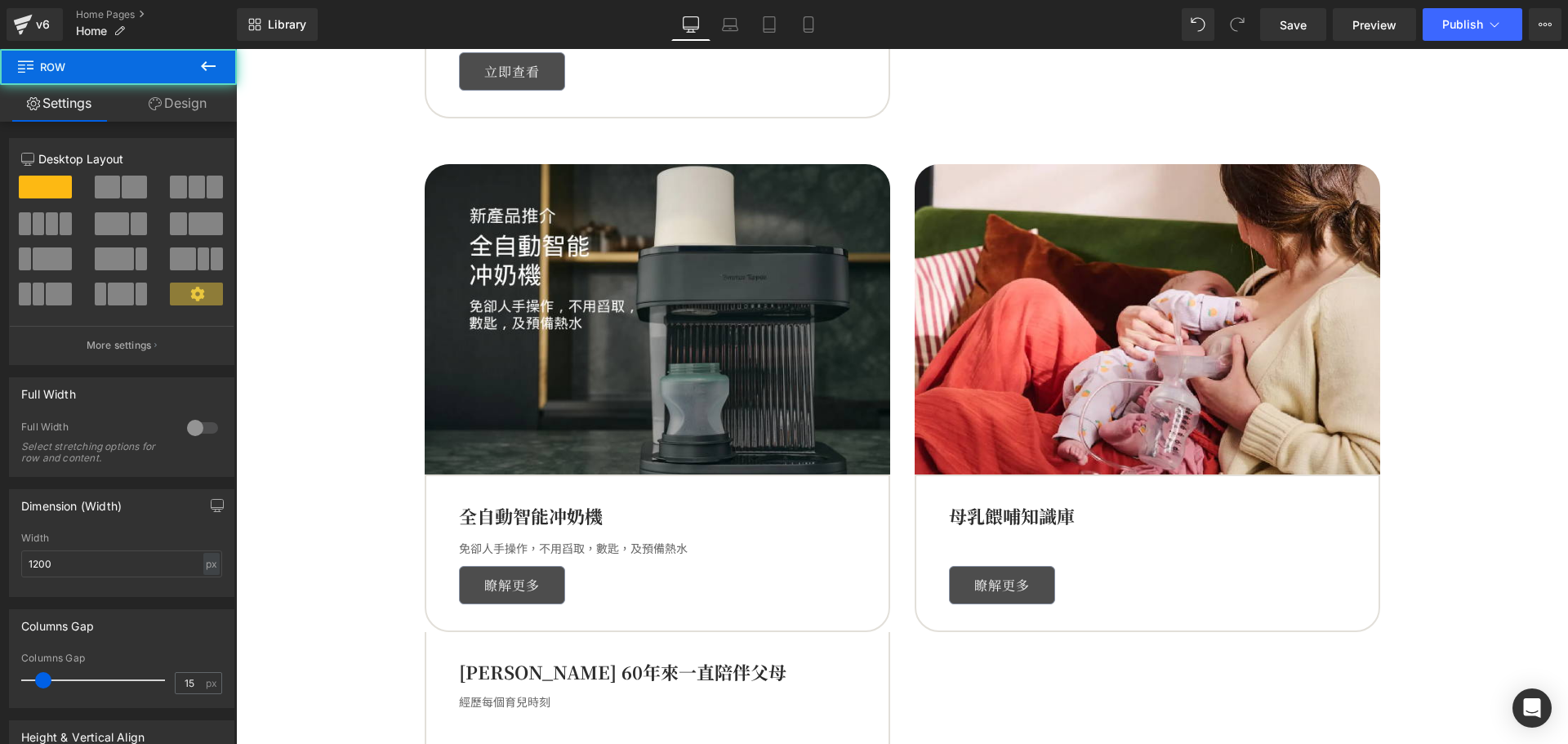
scroll to position [1526, 0]
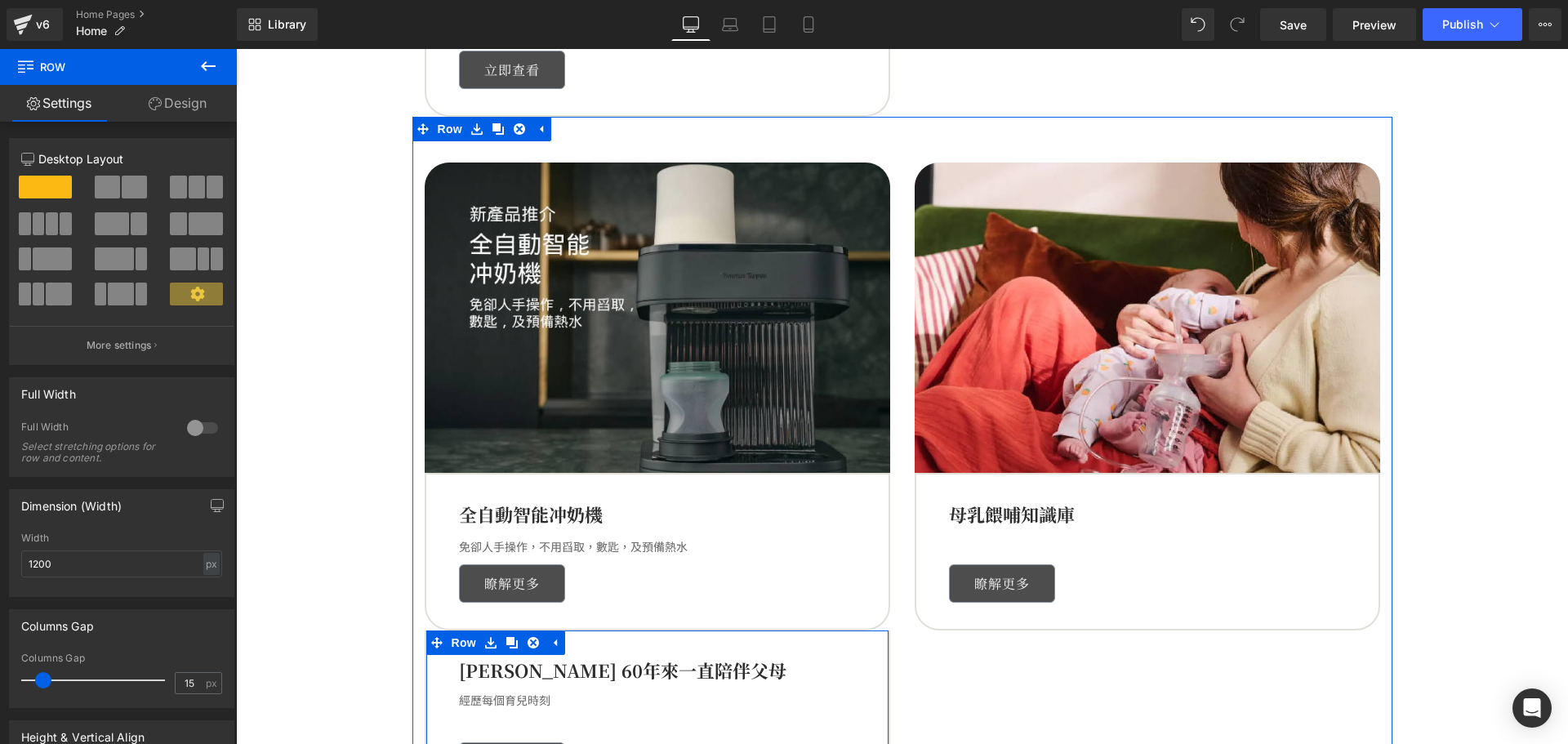
drag, startPoint x: 533, startPoint y: 642, endPoint x: 556, endPoint y: 626, distance: 28.0
click at [532, 642] on link at bounding box center [533, 643] width 22 height 25
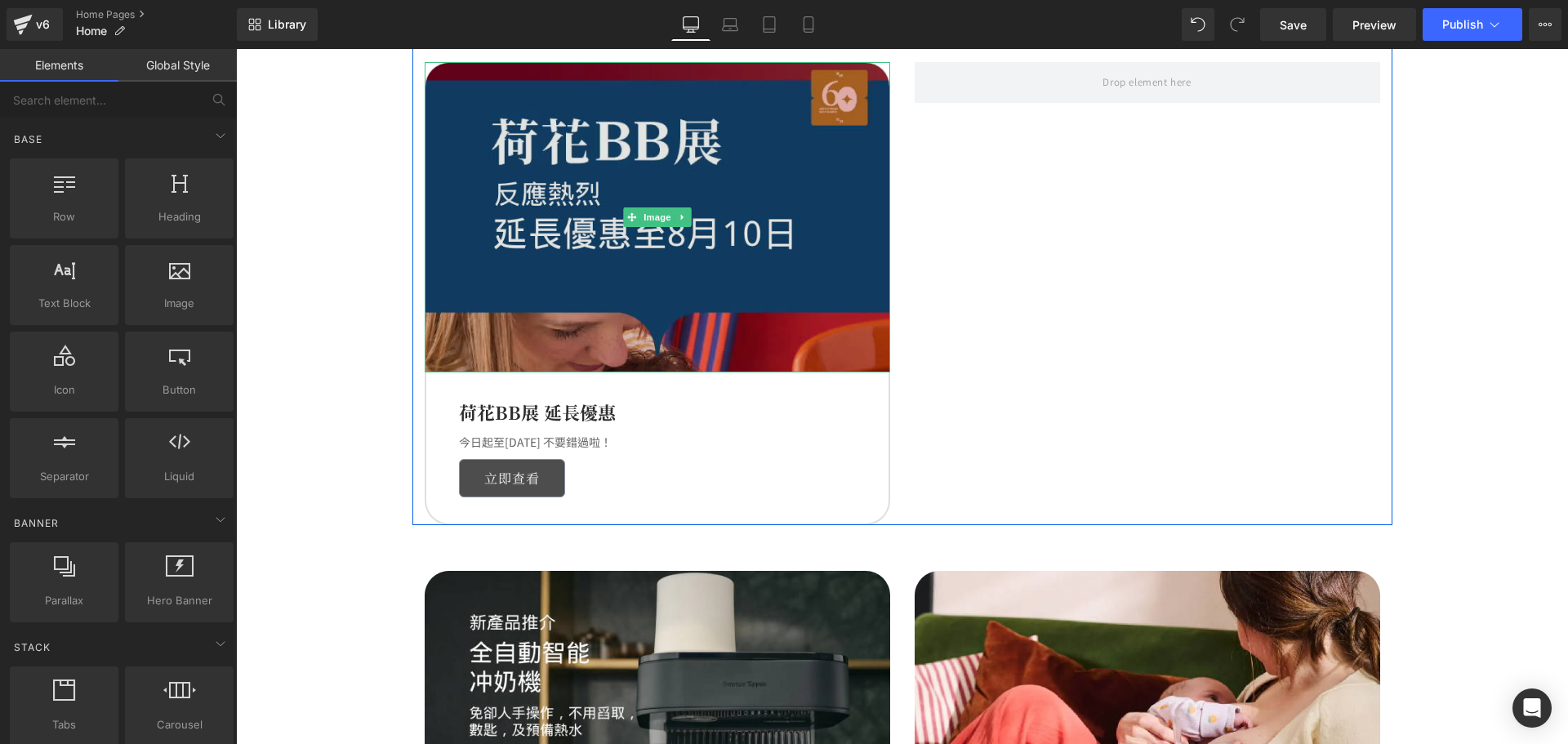
scroll to position [1036, 0]
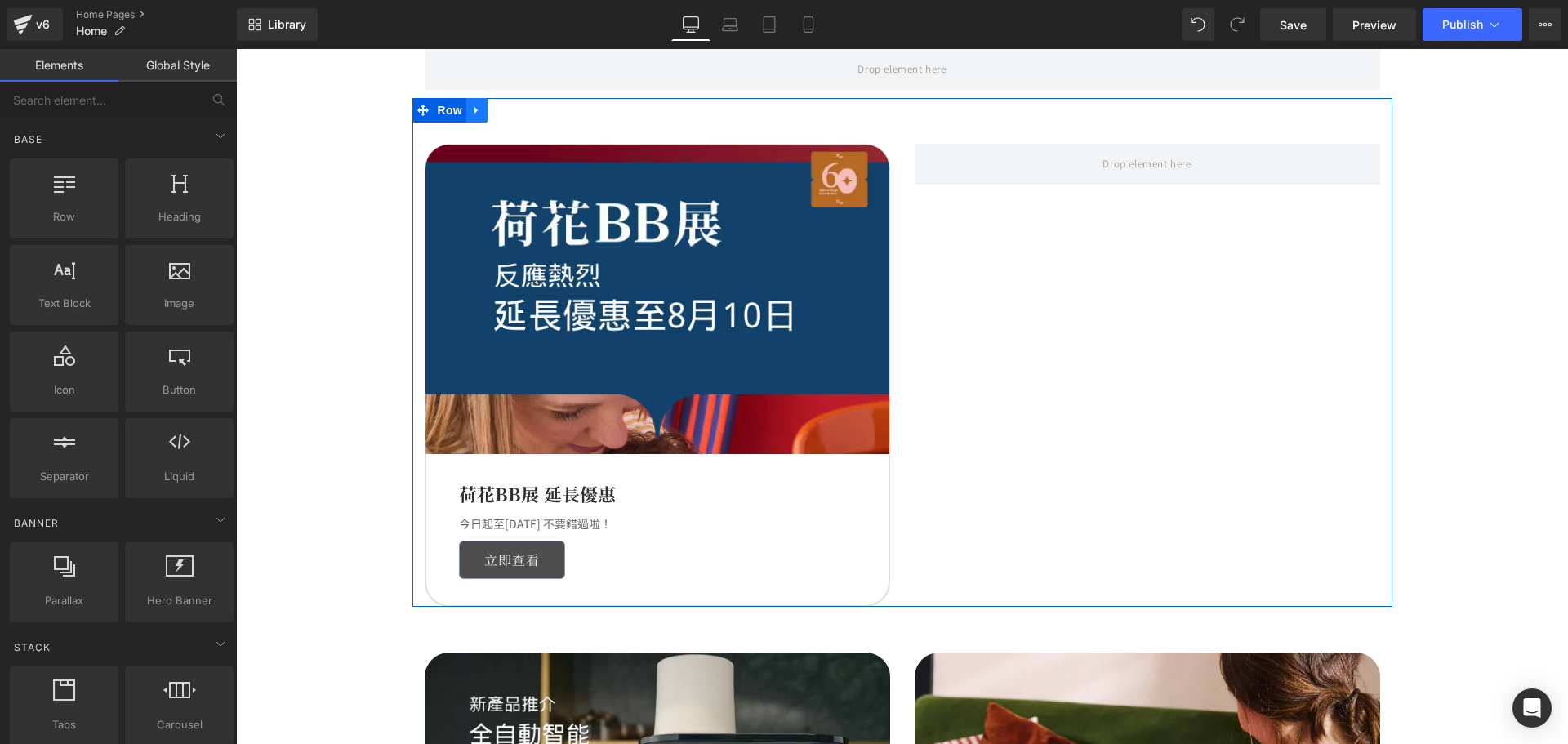
click at [473, 109] on icon at bounding box center [477, 109] width 12 height 12
drag, startPoint x: 512, startPoint y: 108, endPoint x: 513, endPoint y: 134, distance: 26.0
click at [514, 108] on icon at bounding box center [520, 110] width 12 height 12
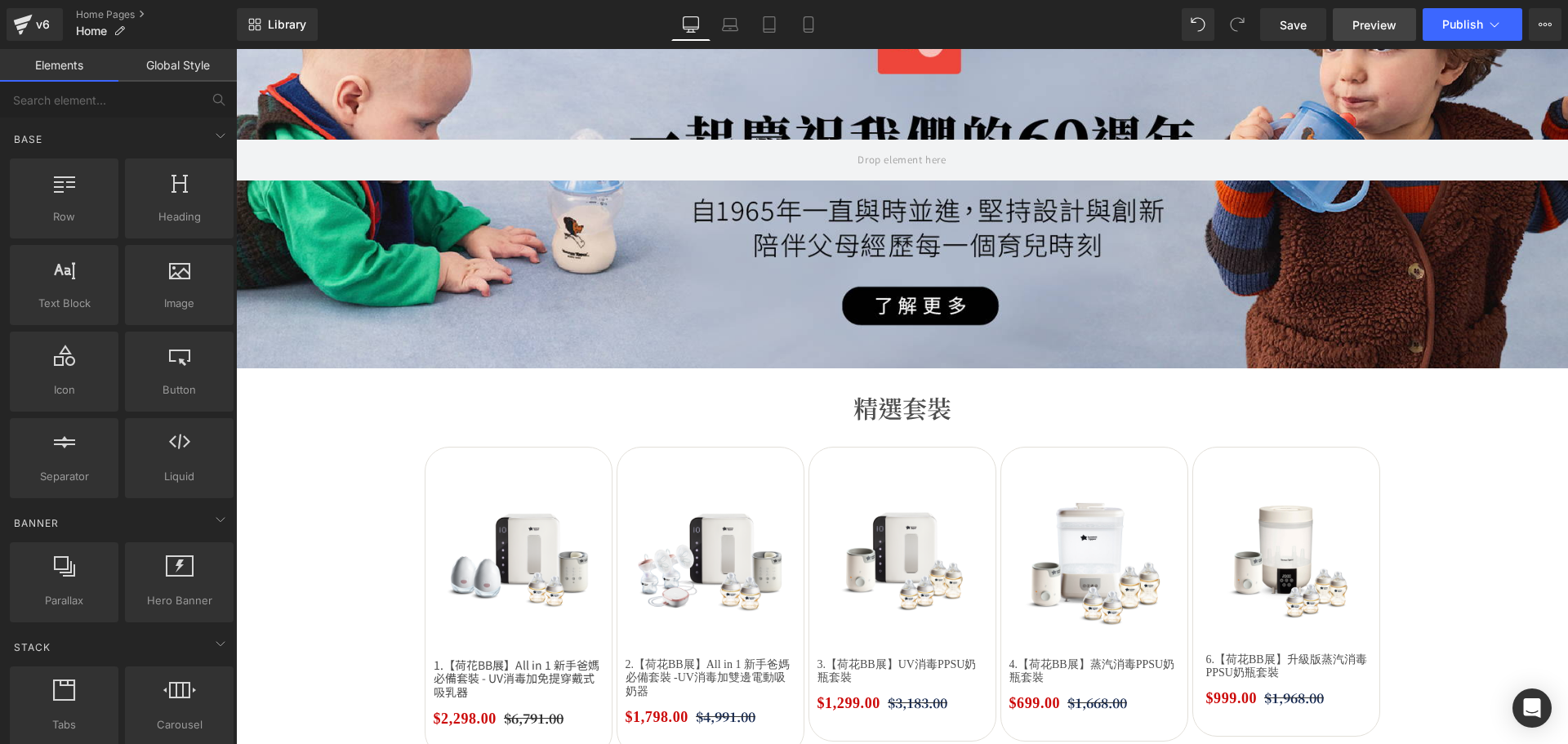
scroll to position [301, 0]
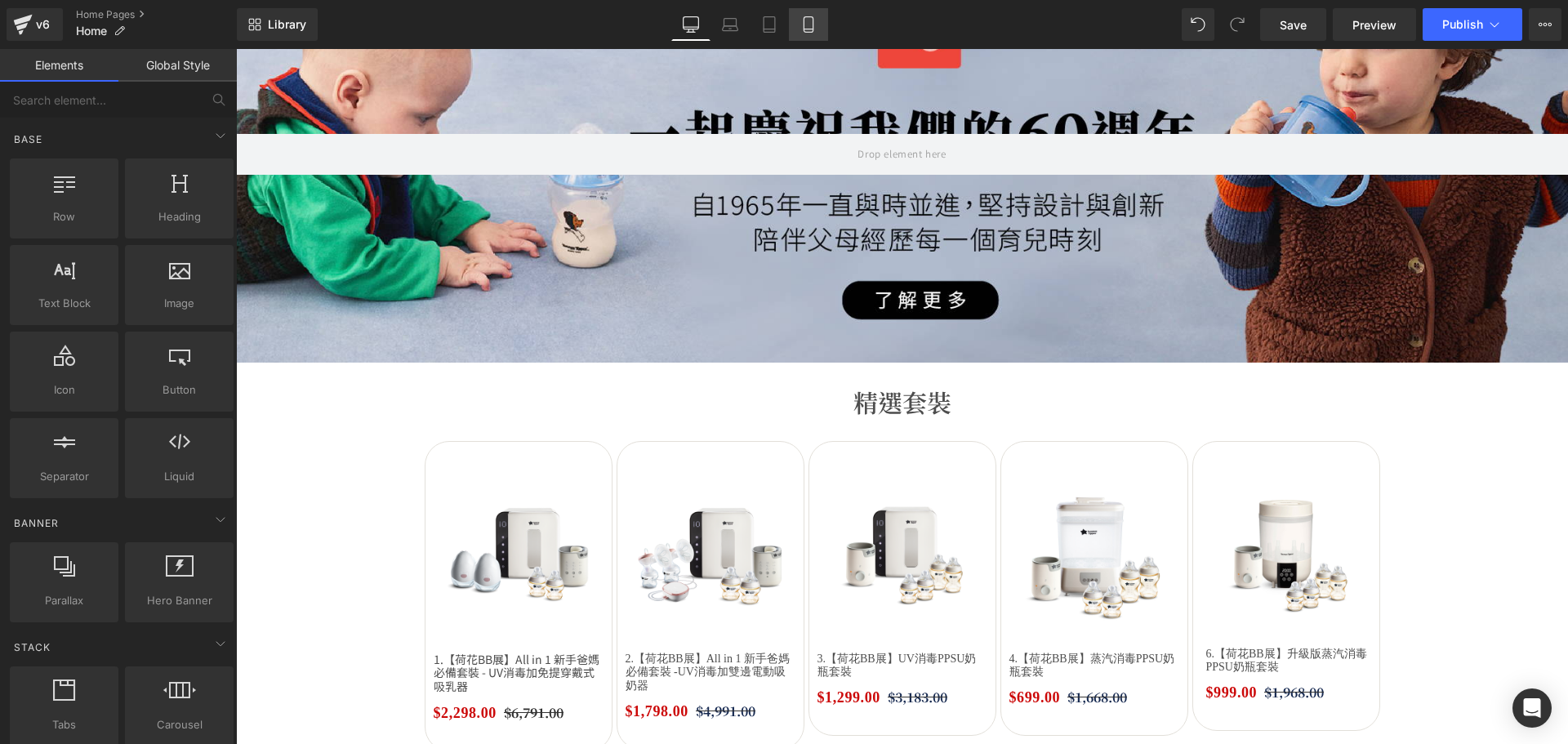
drag, startPoint x: 820, startPoint y: 22, endPoint x: 70, endPoint y: 192, distance: 769.0
click at [819, 22] on link "Mobile" at bounding box center [808, 24] width 39 height 32
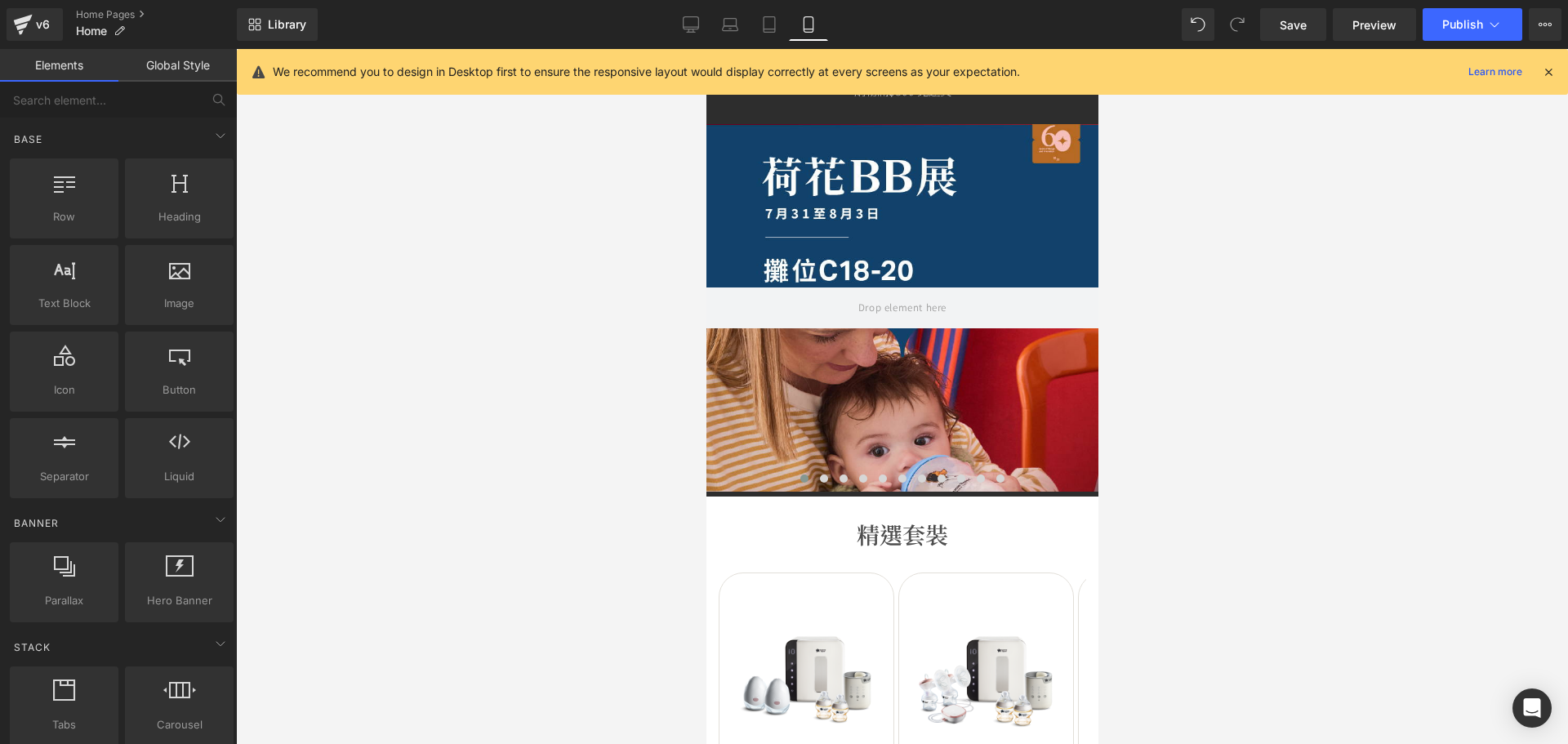
scroll to position [0, 0]
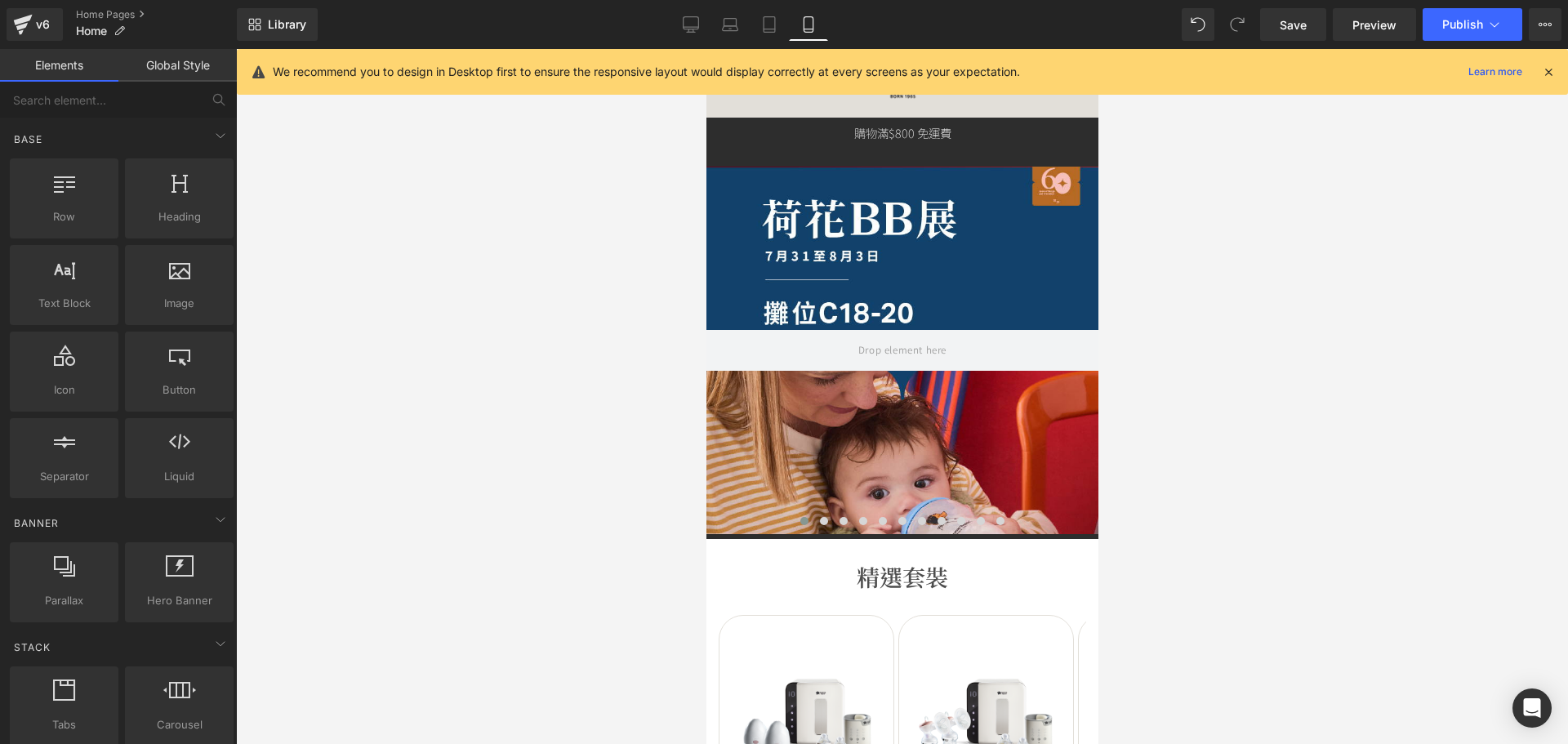
click at [875, 277] on div at bounding box center [901, 350] width 392 height 367
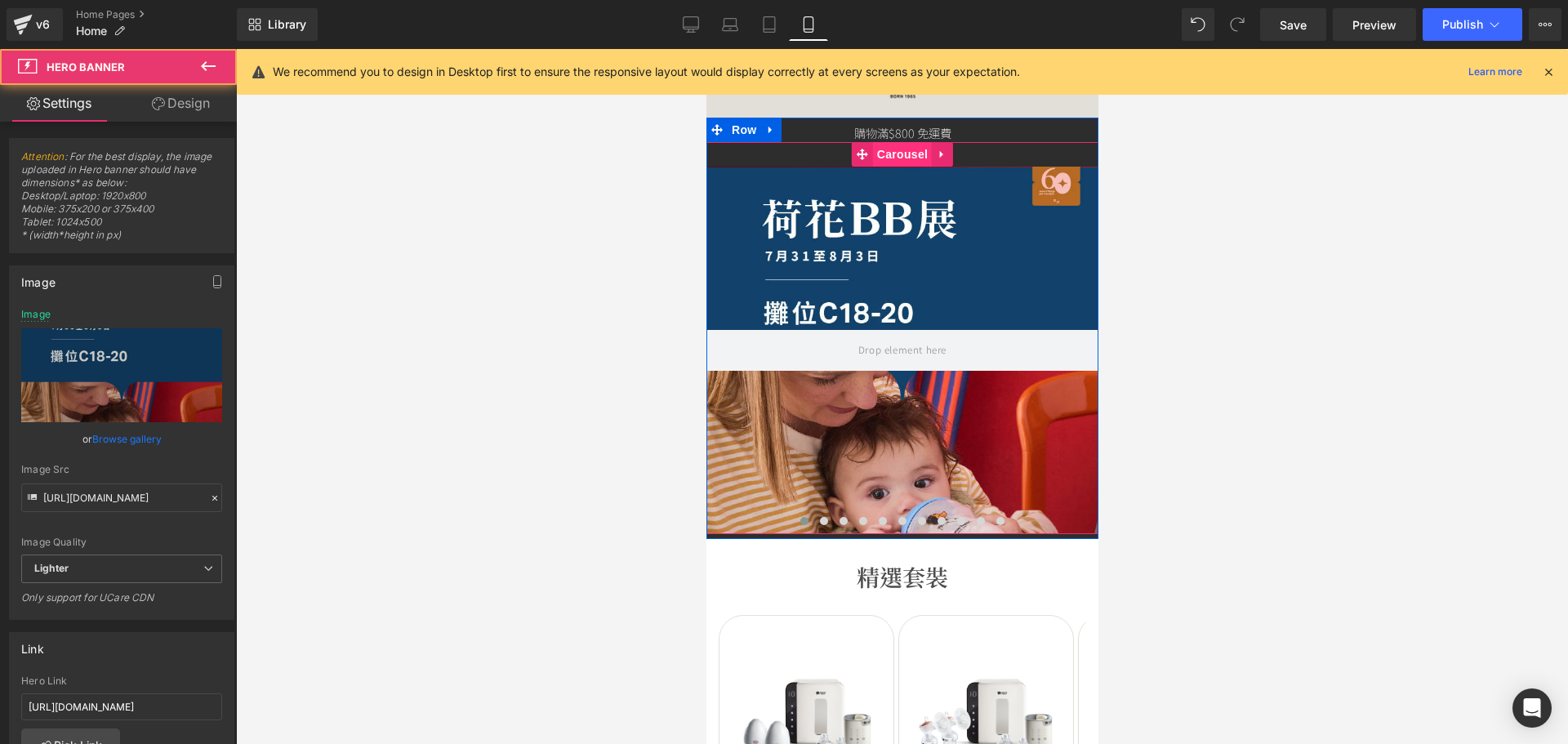
click at [893, 153] on span "Carousel" at bounding box center [901, 154] width 59 height 25
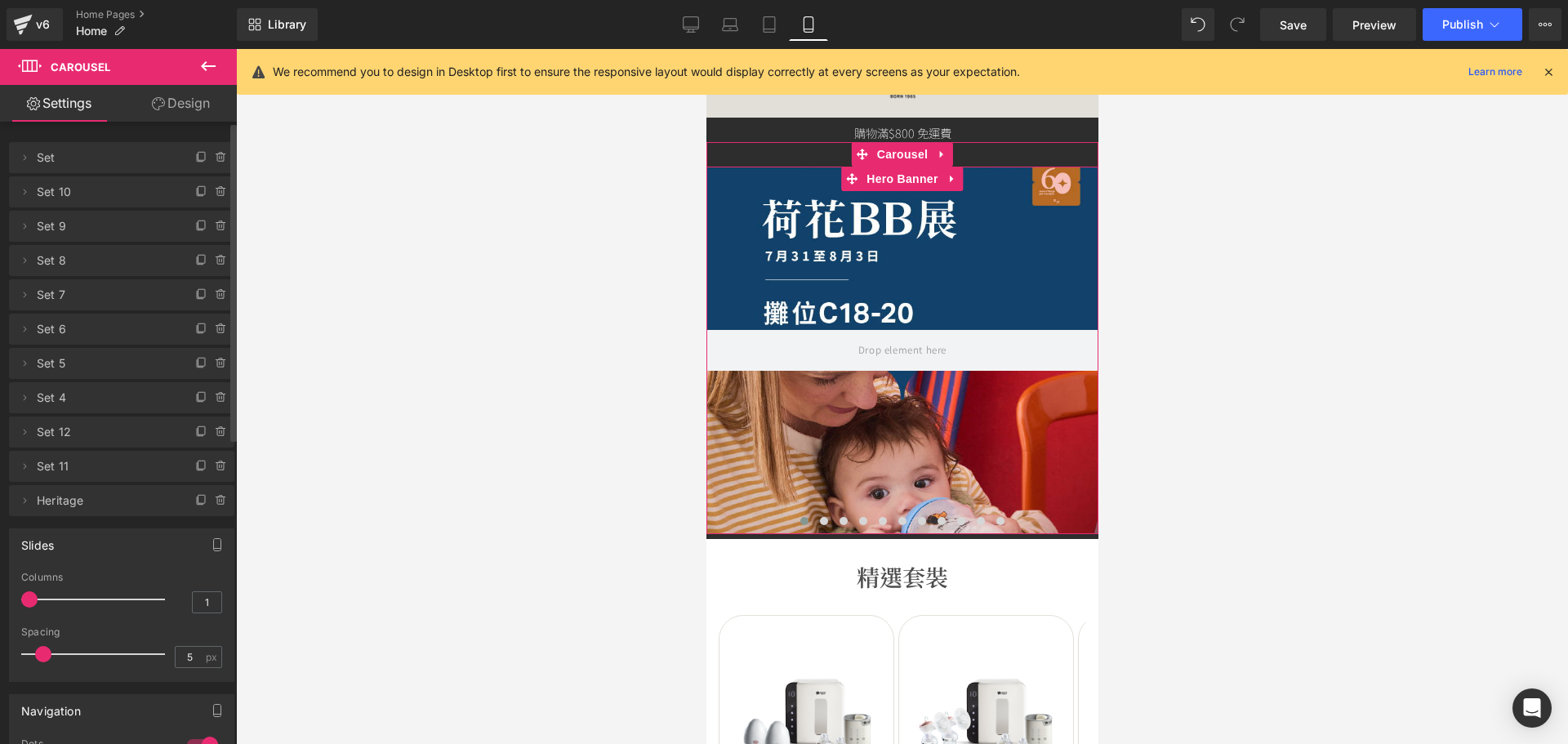
click at [211, 158] on span at bounding box center [221, 158] width 20 height 20
click at [209, 157] on button "Delete" at bounding box center [204, 158] width 51 height 22
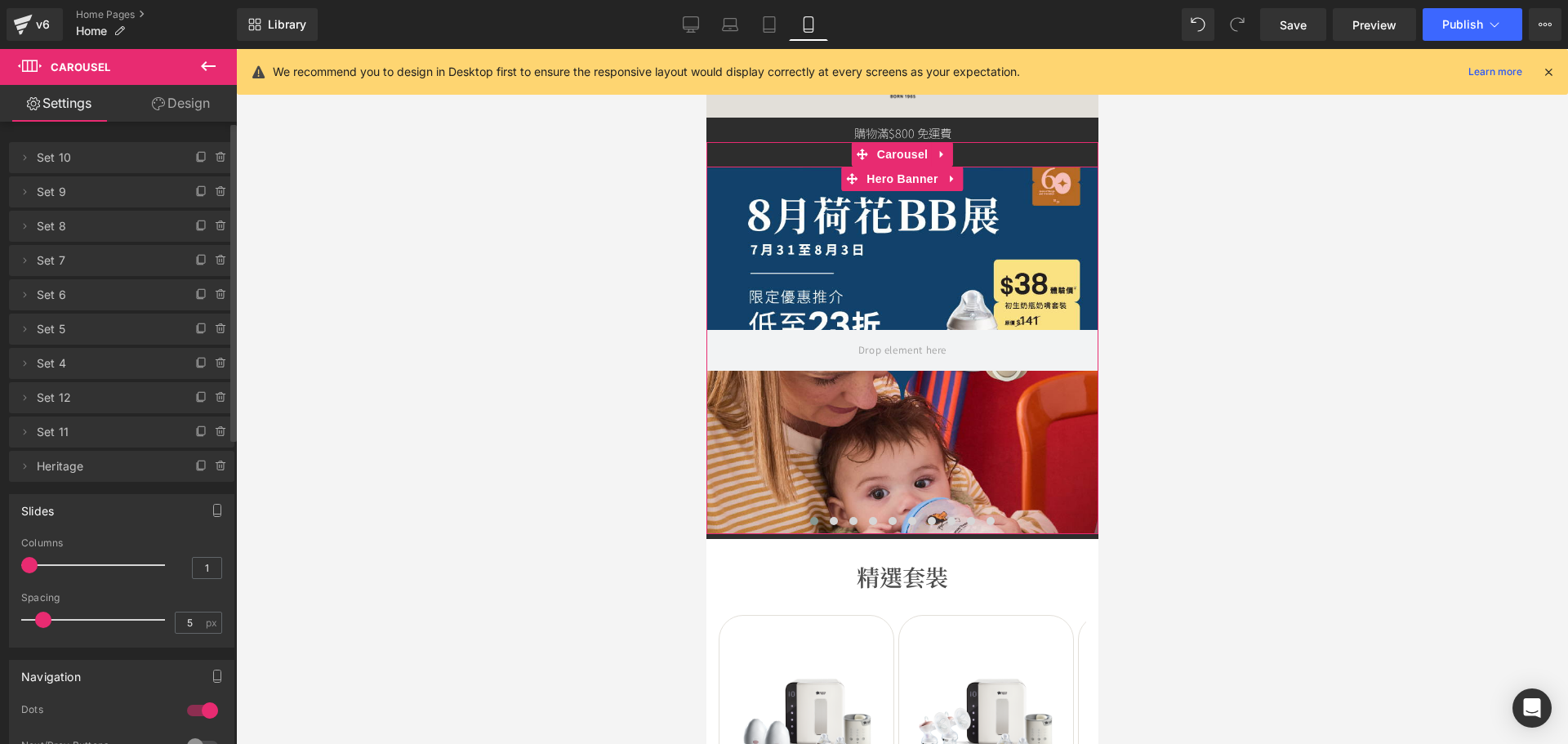
click at [215, 155] on icon at bounding box center [221, 158] width 13 height 13
click at [211, 155] on button "Delete" at bounding box center [204, 158] width 51 height 22
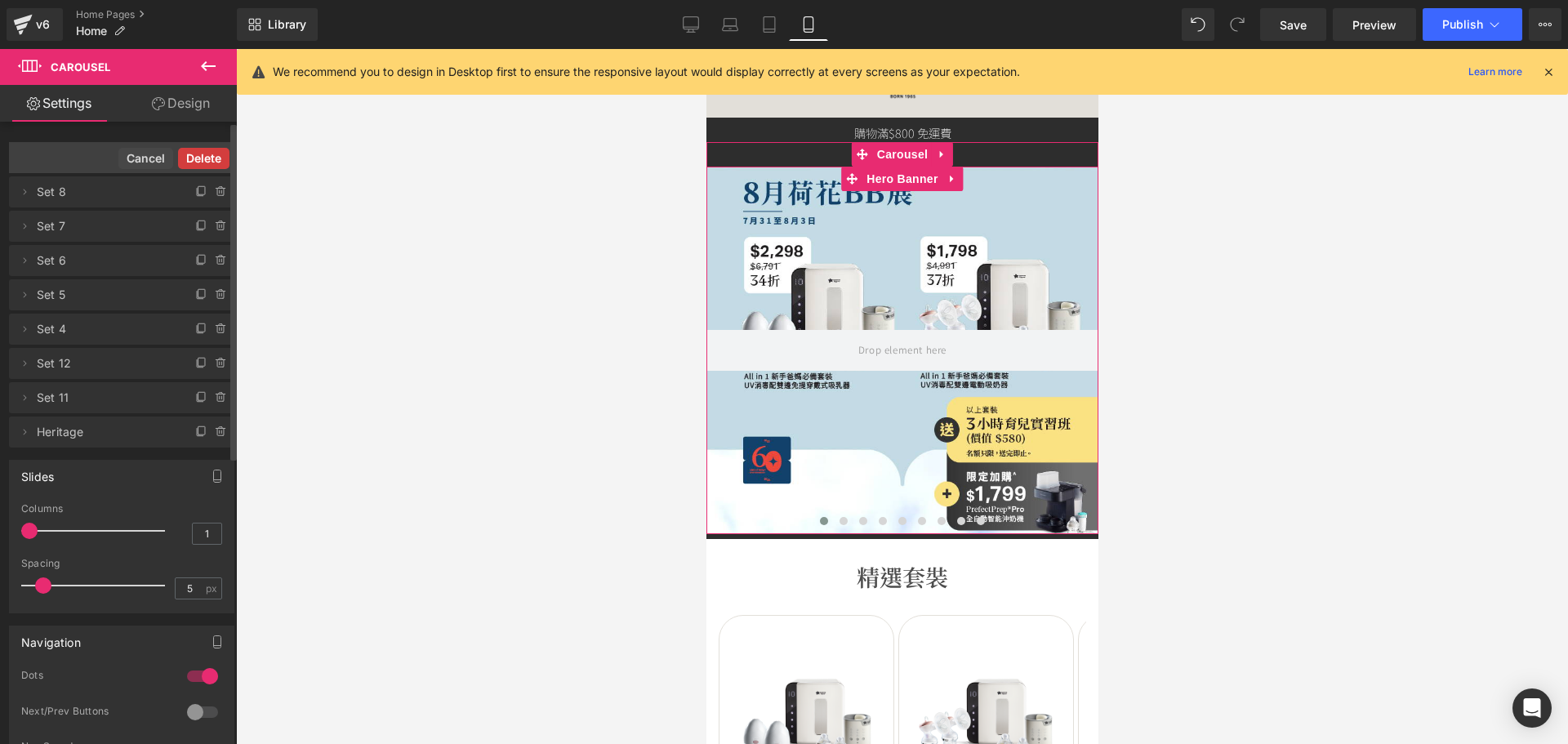
click at [213, 158] on button "Delete" at bounding box center [204, 158] width 51 height 22
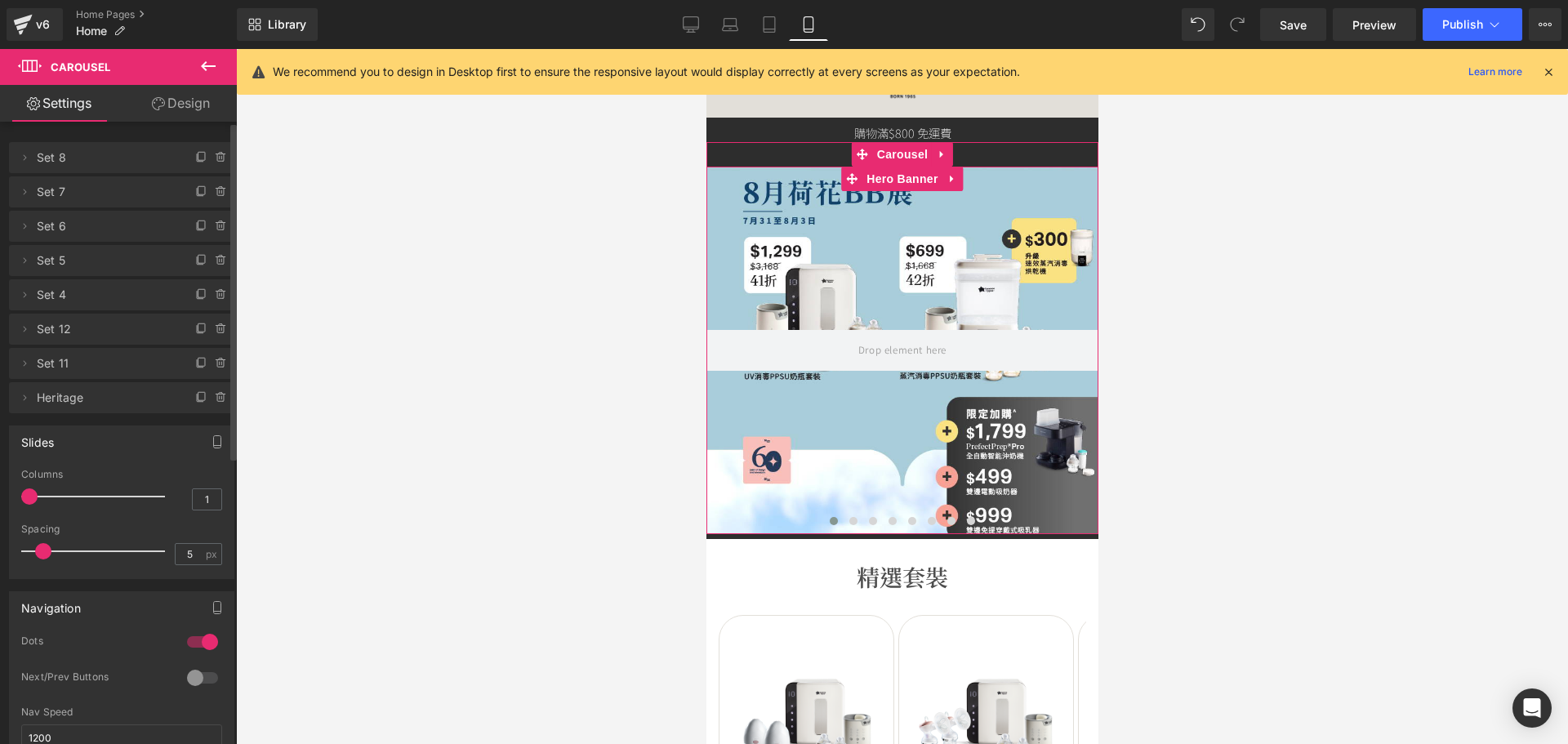
click at [220, 158] on icon at bounding box center [220, 158] width 0 height 3
click at [213, 158] on button "Delete" at bounding box center [204, 158] width 51 height 22
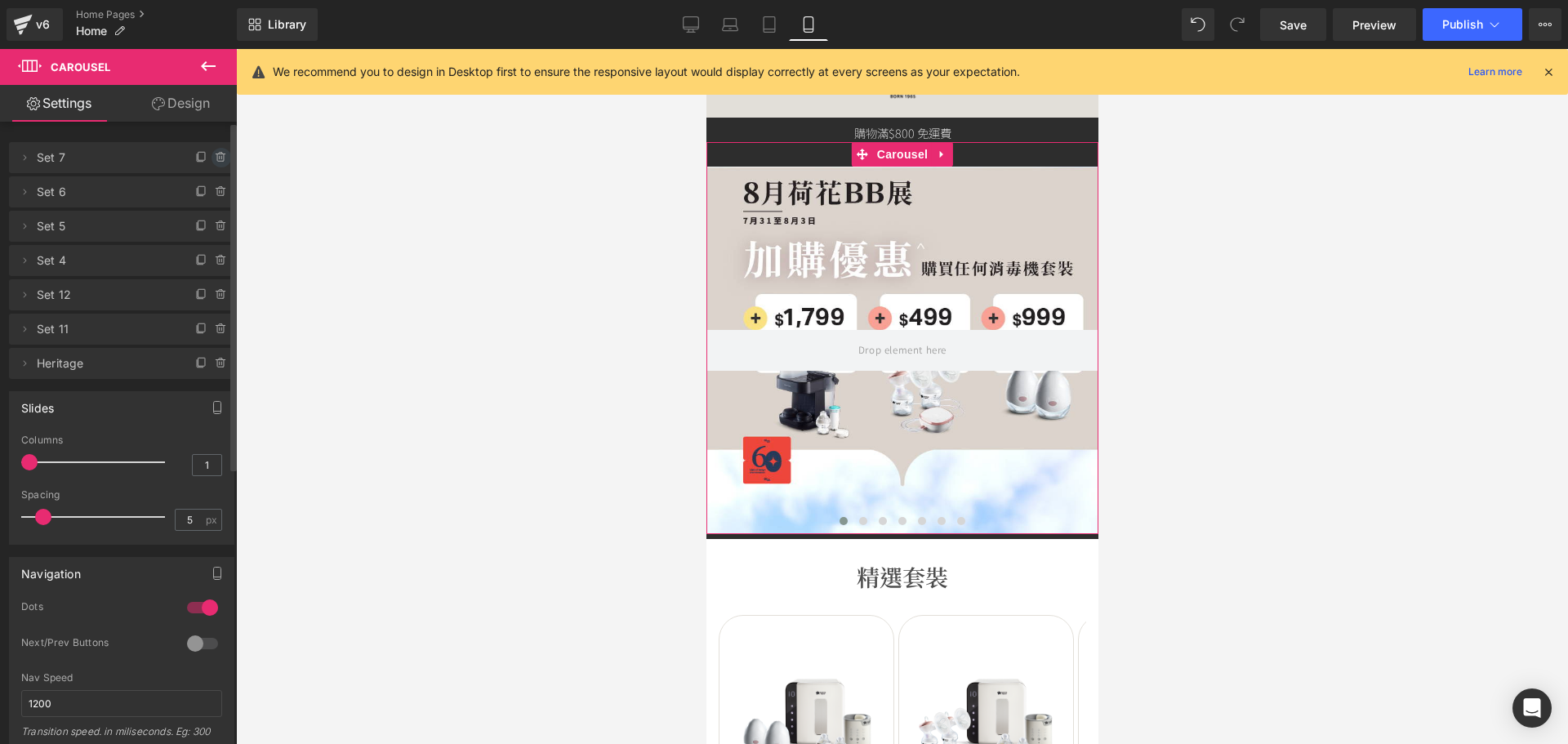
click at [220, 156] on icon at bounding box center [220, 158] width 0 height 3
click at [213, 156] on button "Delete" at bounding box center [204, 158] width 51 height 22
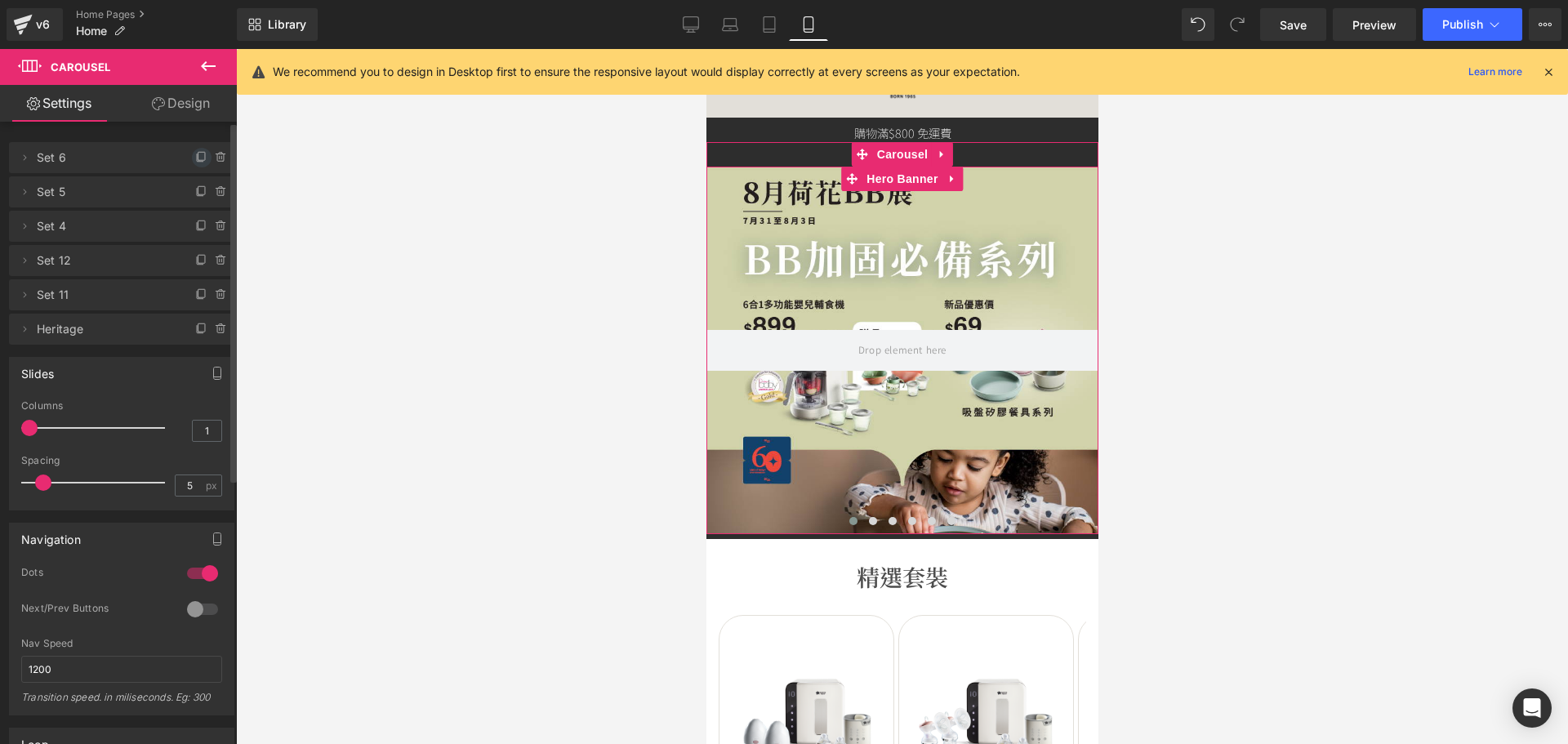
click at [197, 159] on icon at bounding box center [201, 158] width 13 height 13
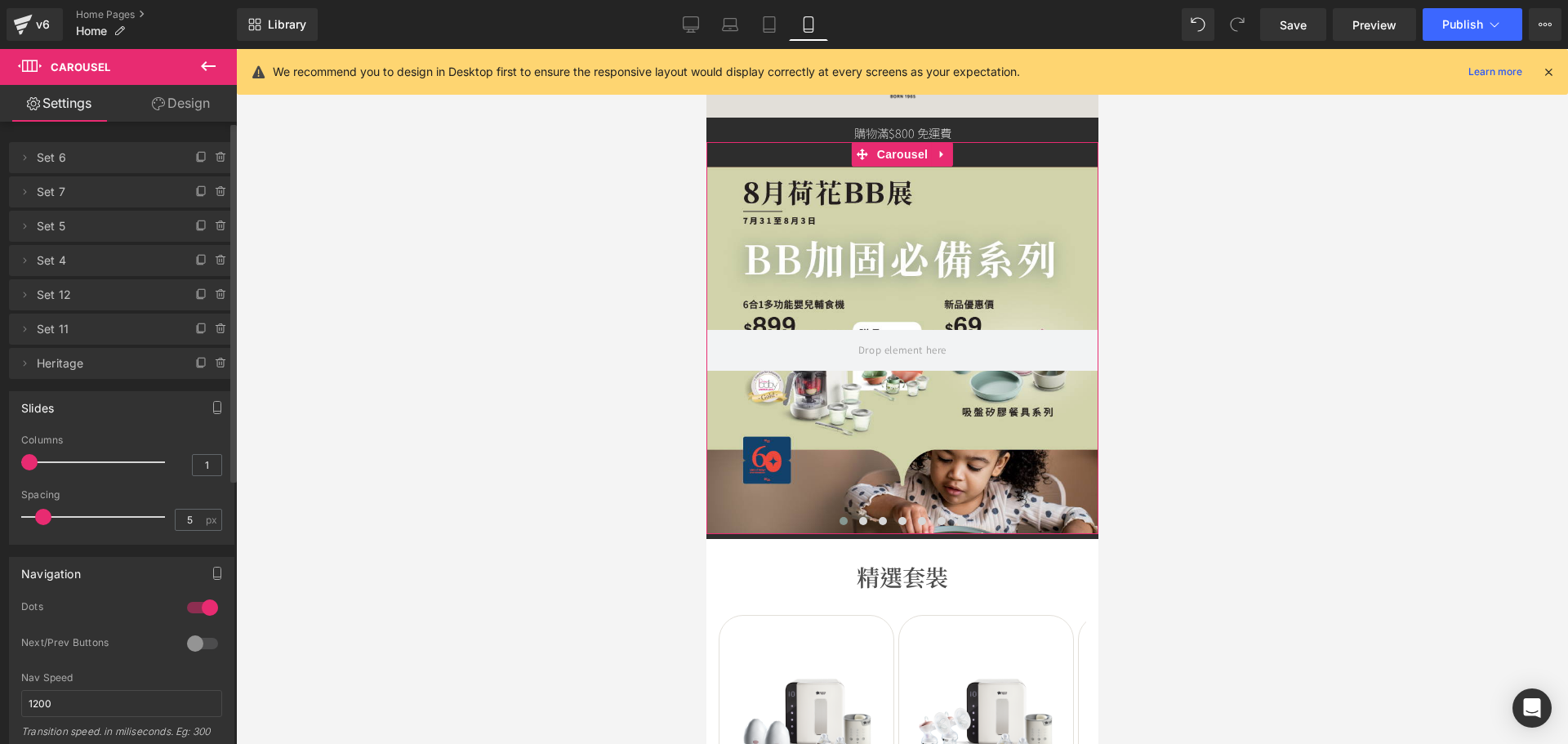
click at [211, 159] on span at bounding box center [221, 158] width 20 height 20
click at [207, 159] on button "Delete" at bounding box center [204, 158] width 51 height 22
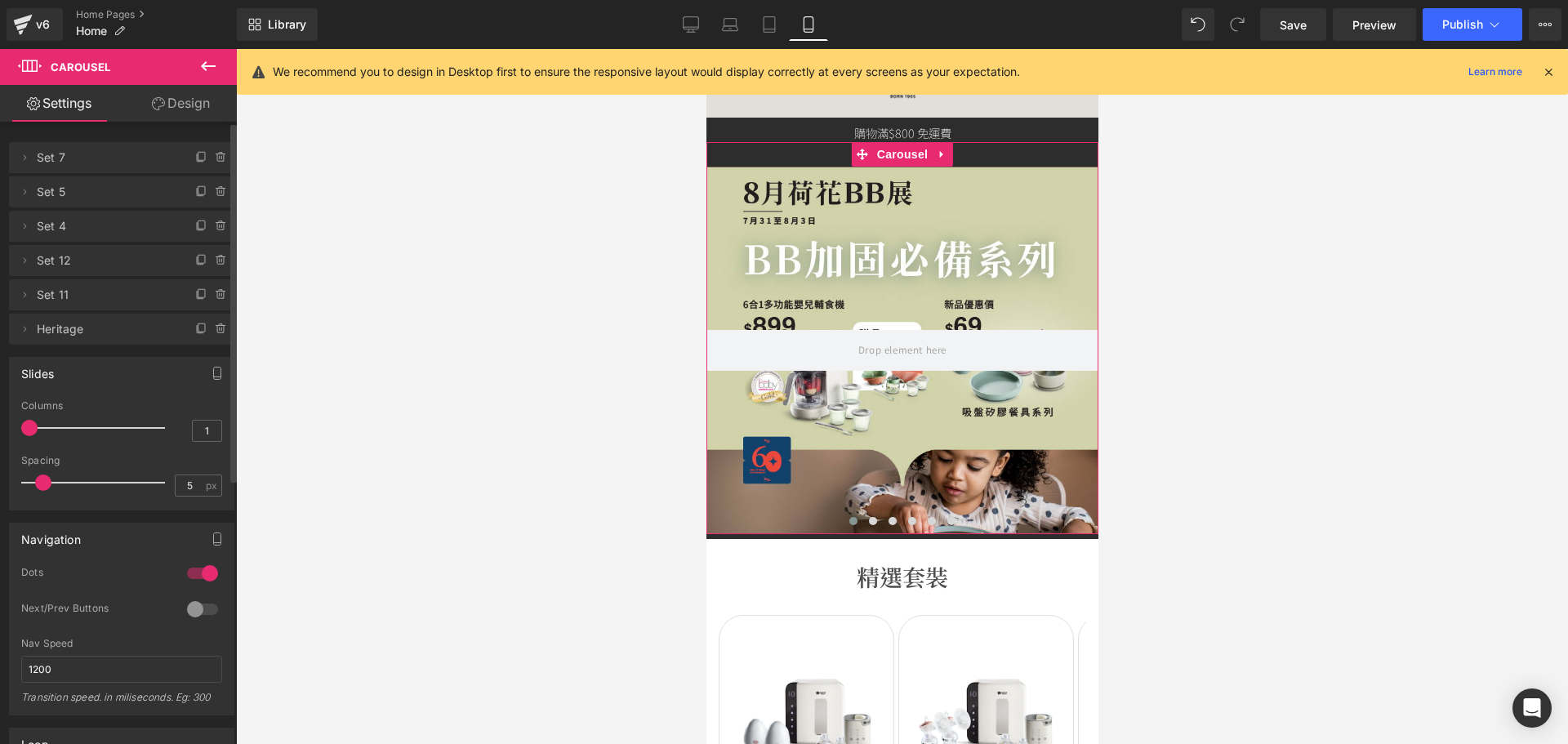
click at [211, 159] on span at bounding box center [221, 158] width 20 height 20
click at [207, 159] on button "Delete" at bounding box center [204, 158] width 51 height 22
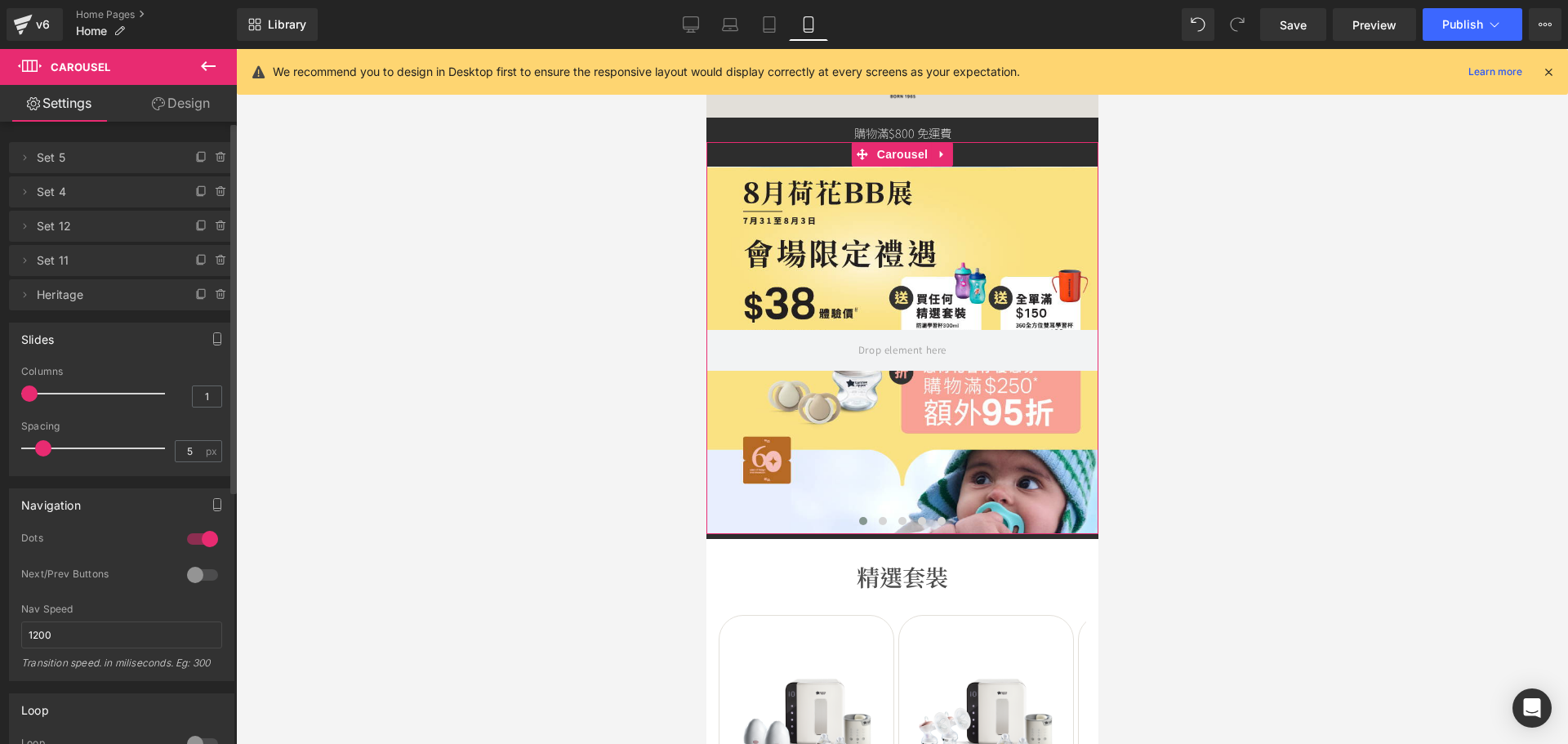
click at [211, 159] on span at bounding box center [221, 158] width 20 height 20
click at [207, 159] on button "Delete" at bounding box center [204, 158] width 51 height 22
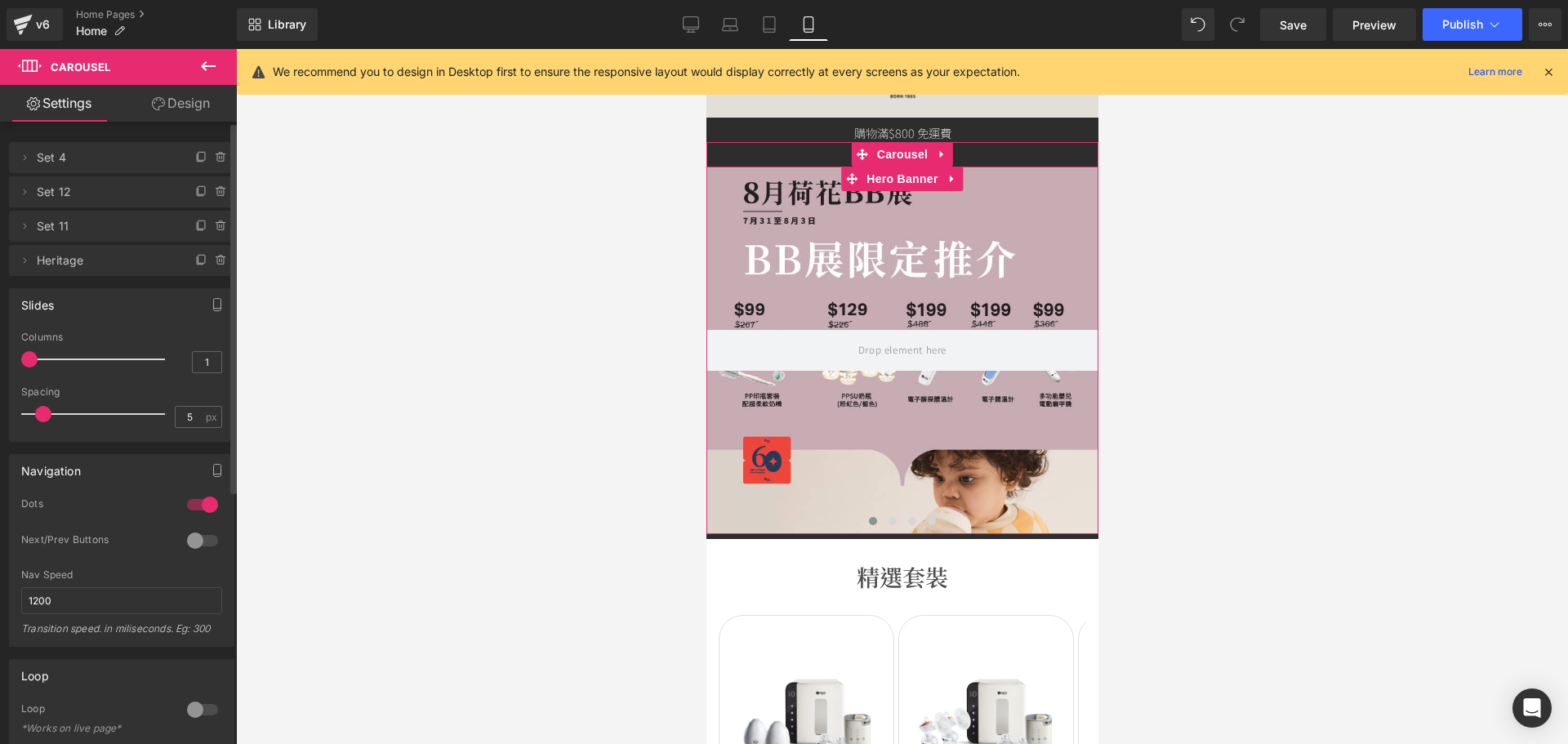
click at [211, 159] on span at bounding box center [221, 158] width 20 height 20
click at [207, 159] on button "Delete" at bounding box center [204, 158] width 51 height 22
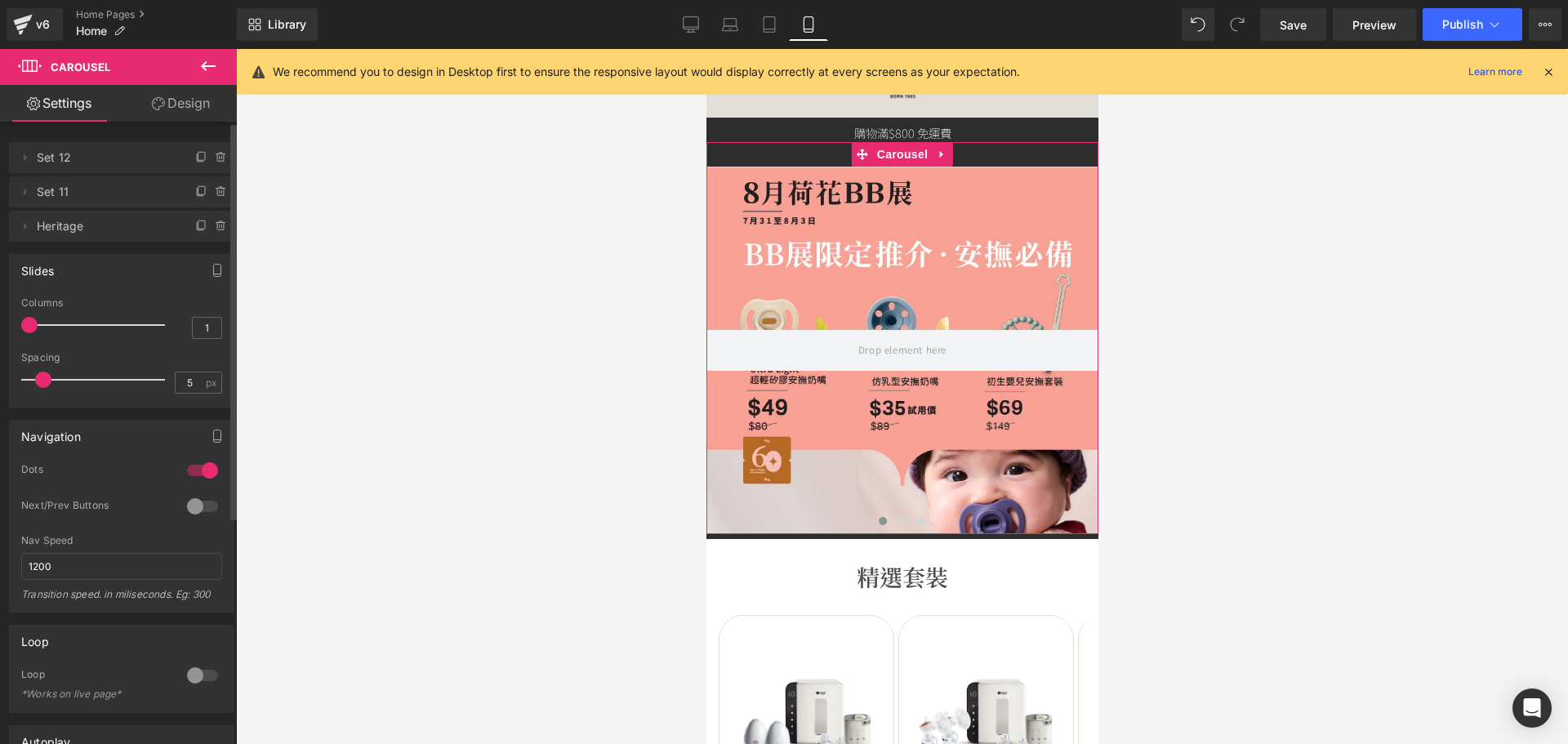
click at [211, 159] on span at bounding box center [221, 158] width 20 height 20
click at [207, 159] on button "Delete" at bounding box center [208, 158] width 51 height 22
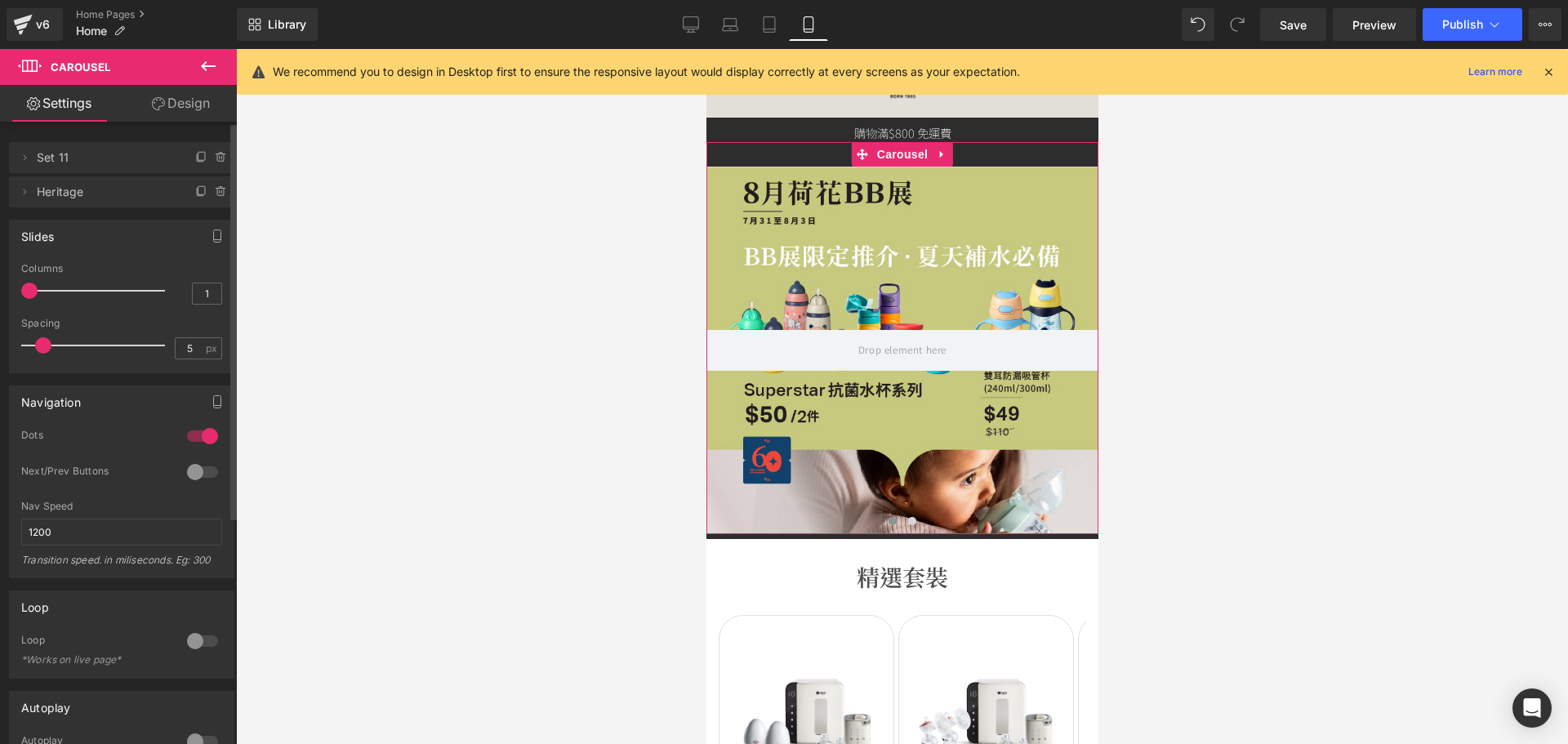
click at [211, 159] on span at bounding box center [221, 158] width 20 height 20
click at [207, 159] on button "Delete" at bounding box center [204, 158] width 51 height 22
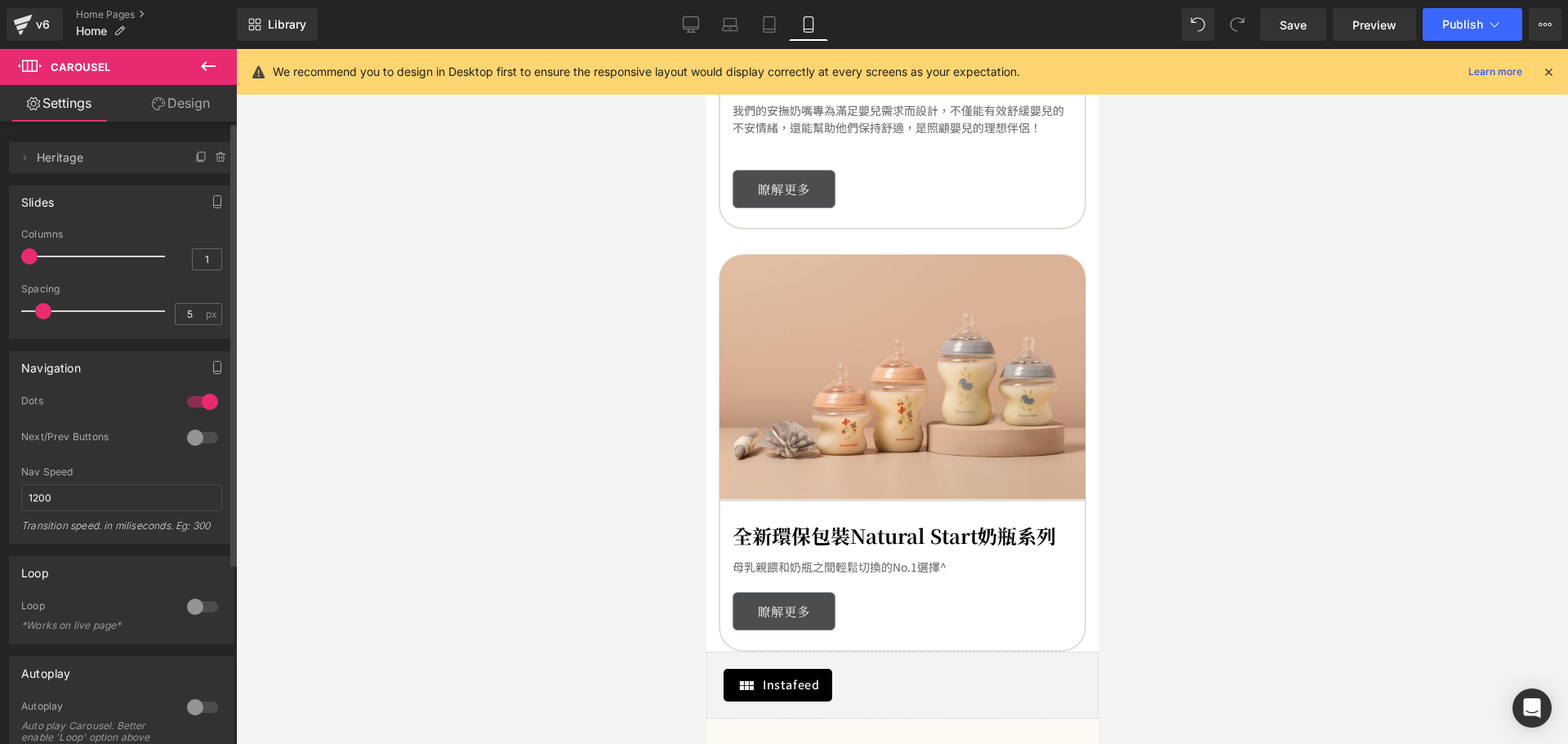
scroll to position [2288, 0]
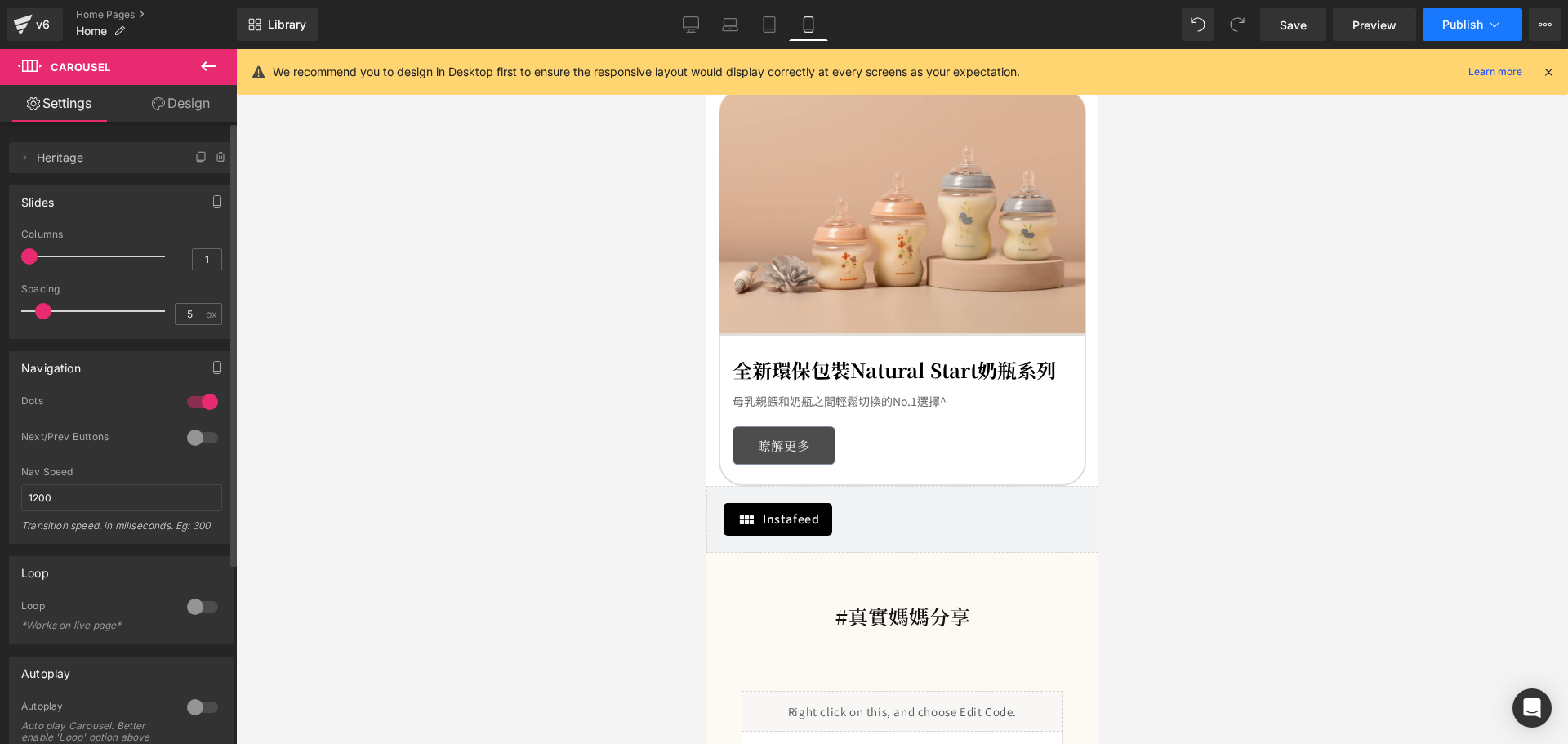
click at [1481, 33] on button "Publish" at bounding box center [1473, 24] width 100 height 32
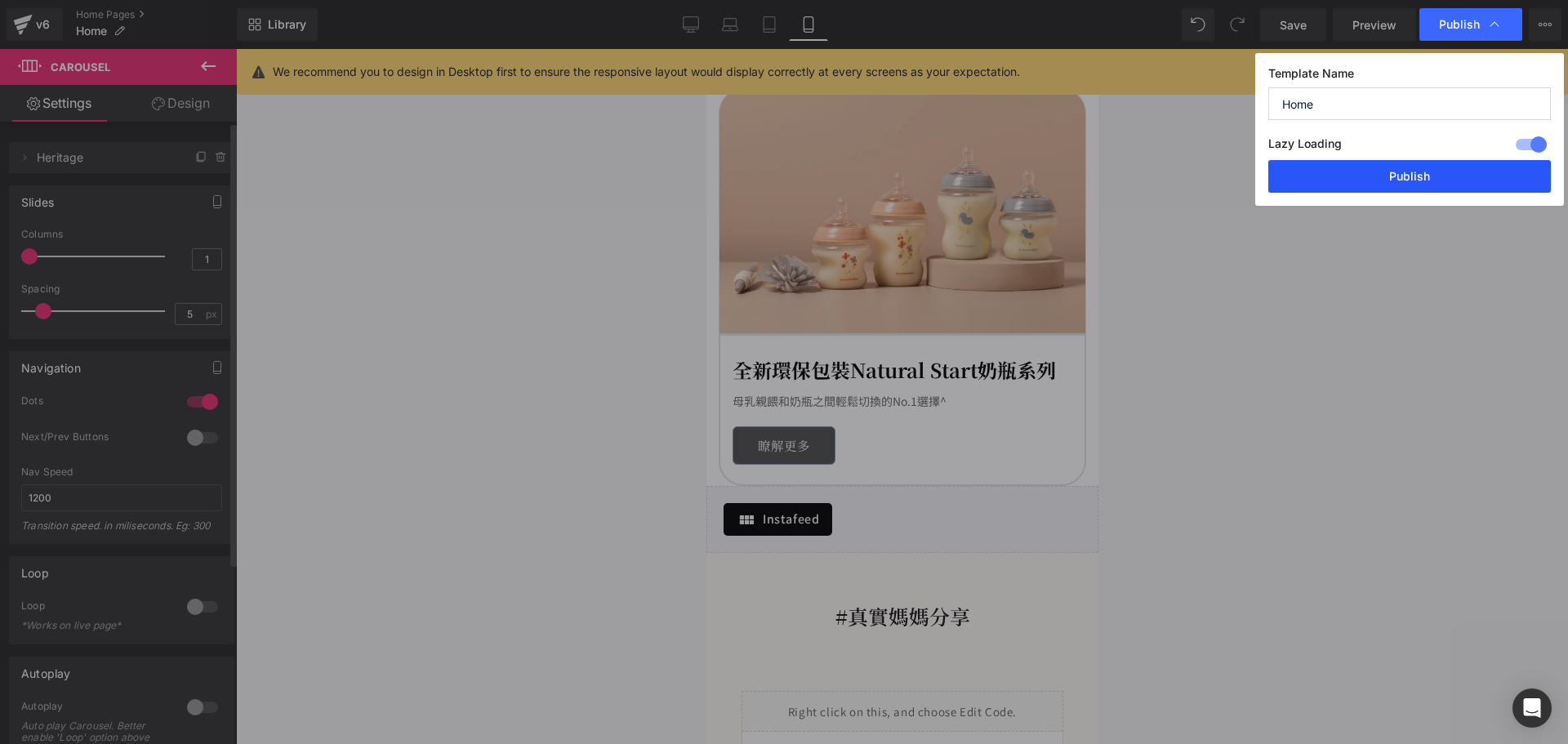
click at [1359, 175] on button "Publish" at bounding box center [1410, 176] width 283 height 32
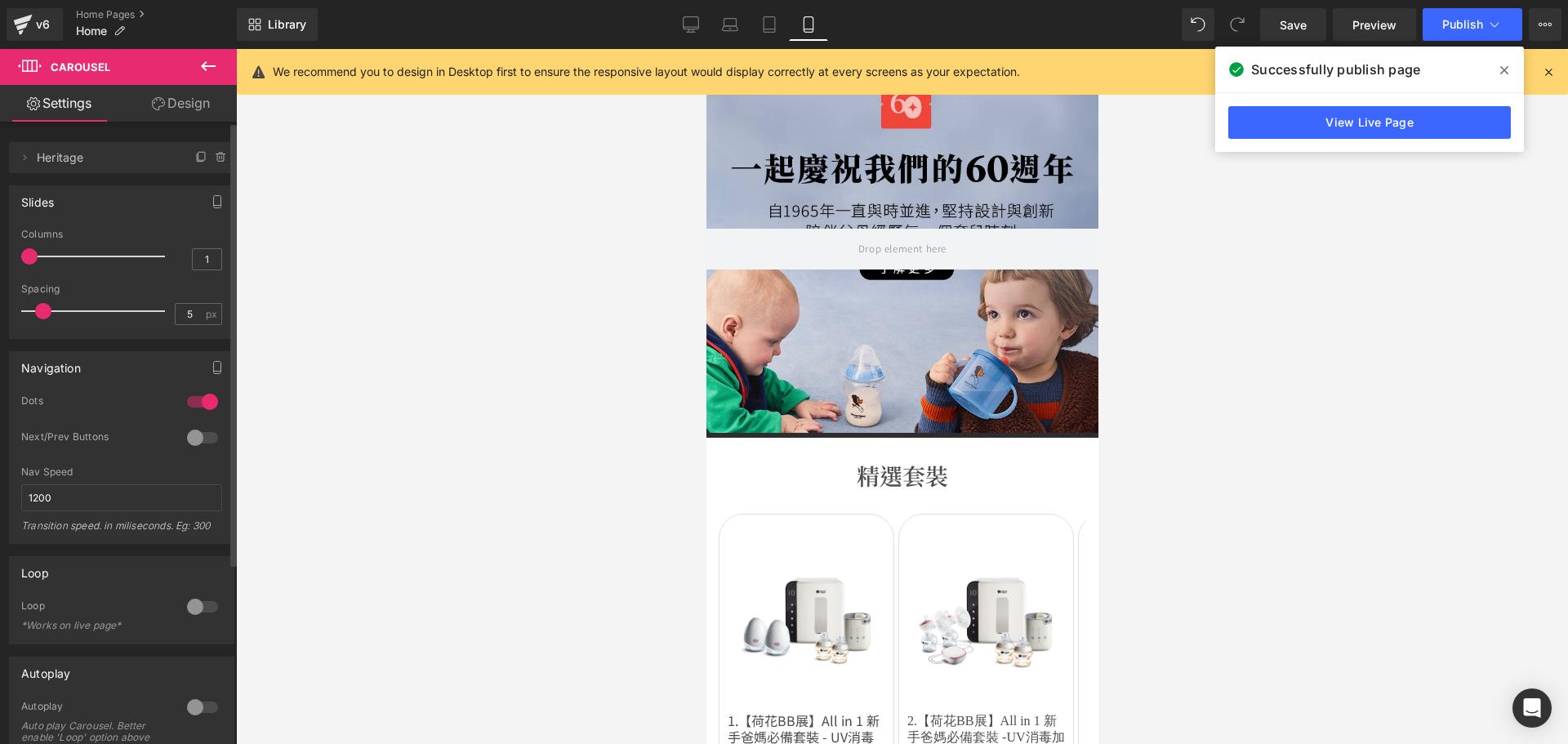
scroll to position [0, 0]
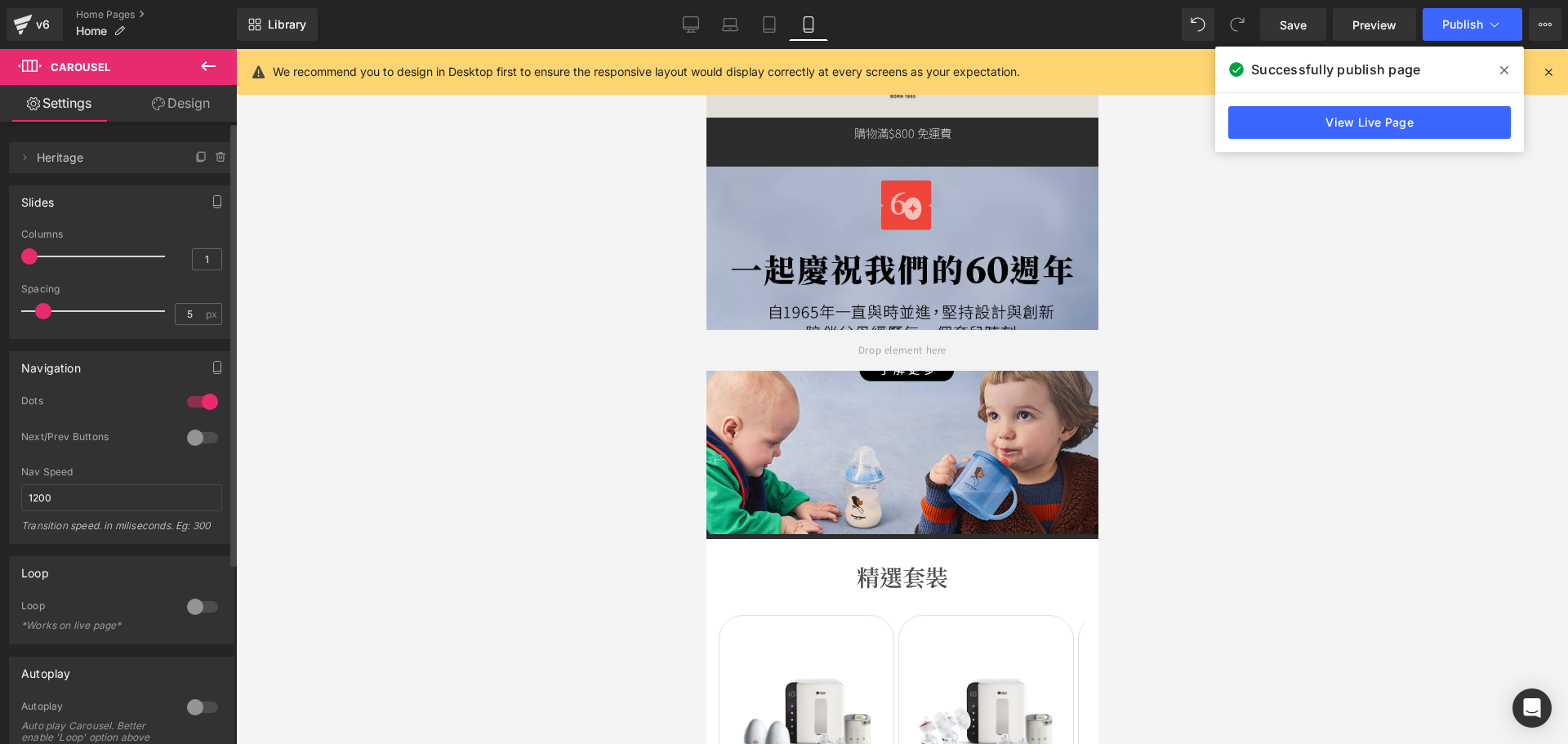
click at [1357, 270] on div at bounding box center [902, 396] width 1333 height 695
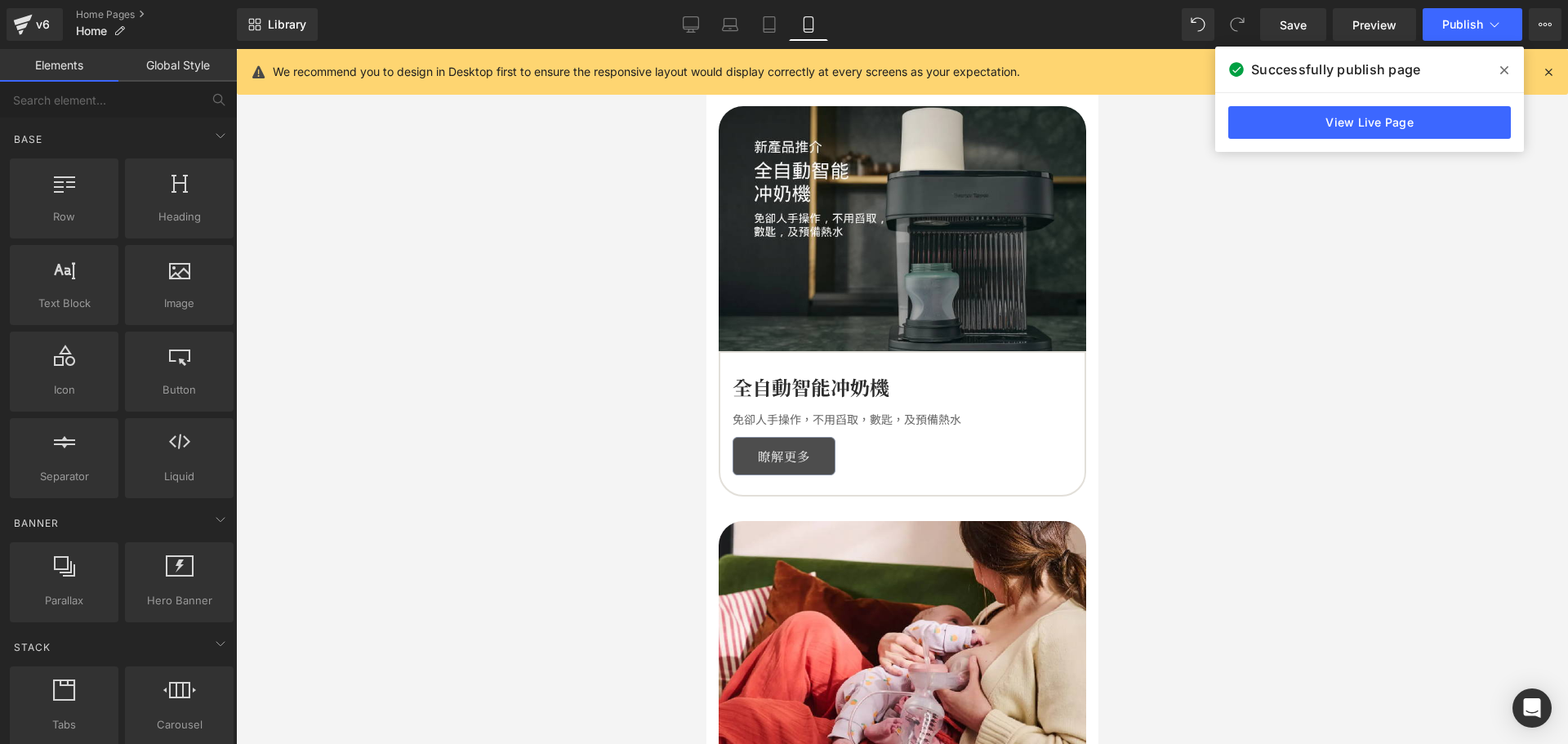
scroll to position [980, 0]
